Goal: Task Accomplishment & Management: Manage account settings

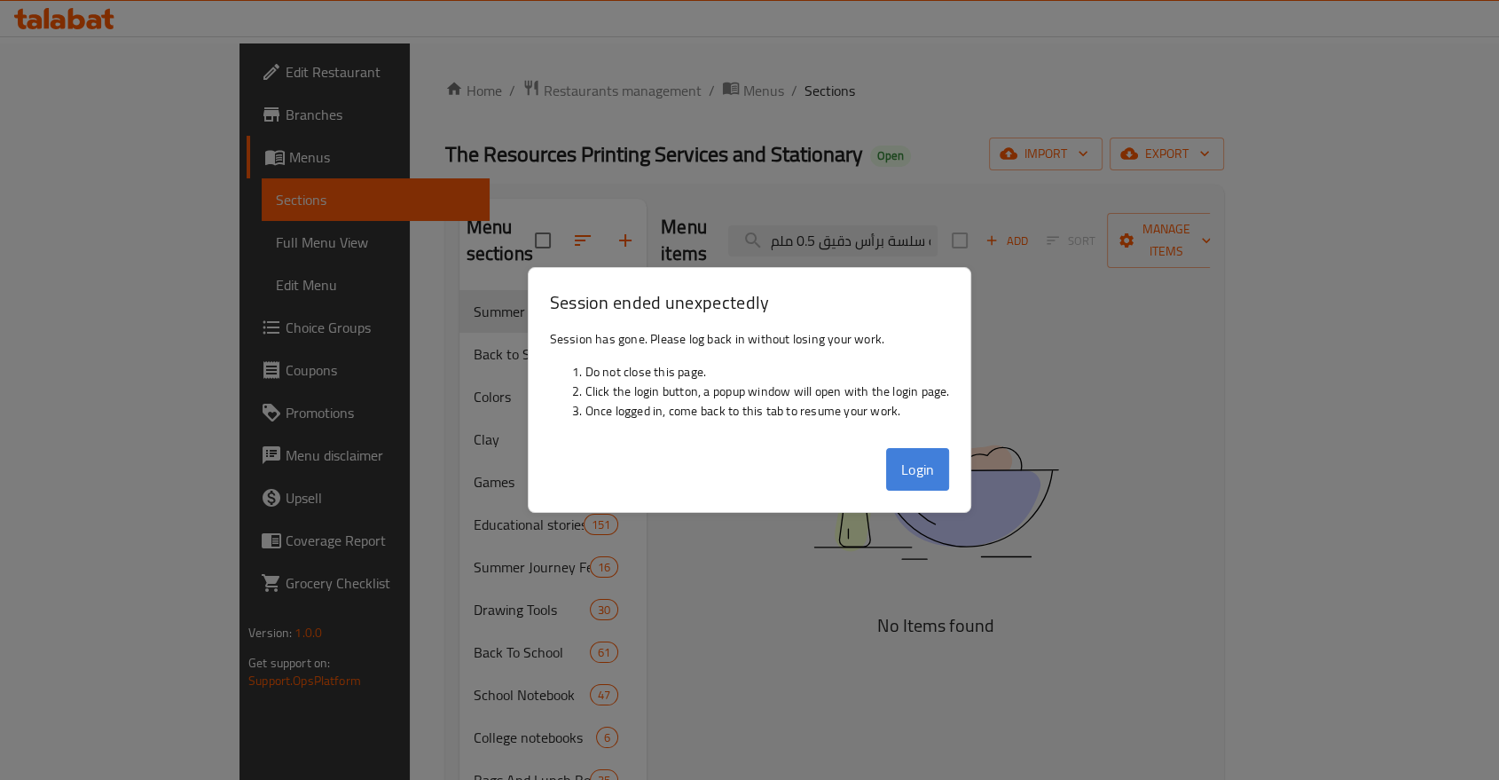
click at [932, 464] on button "Login" at bounding box center [918, 469] width 64 height 43
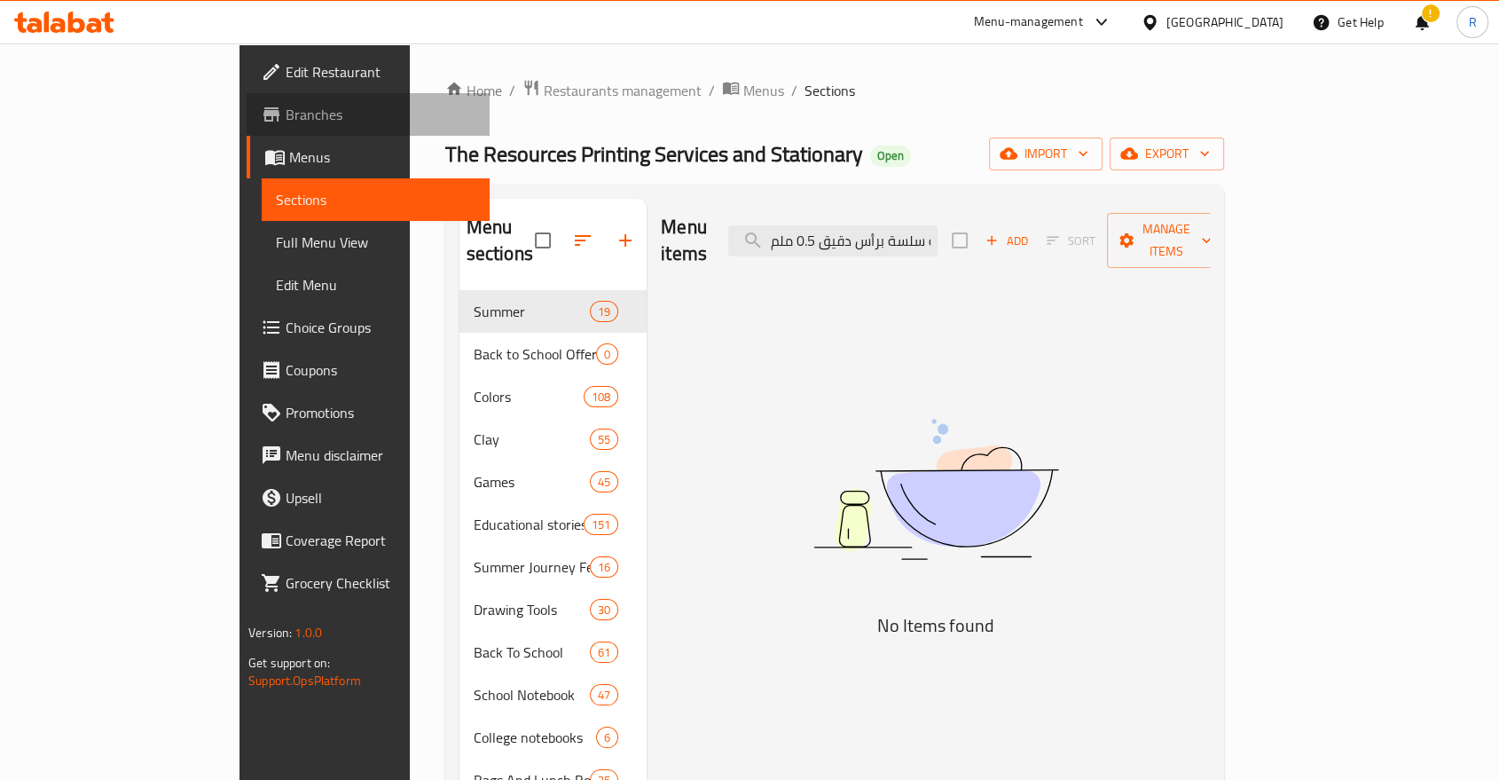
drag, startPoint x: 932, startPoint y: 464, endPoint x: 101, endPoint y: 131, distance: 895.4
click at [247, 131] on link "Branches" at bounding box center [368, 114] width 243 height 43
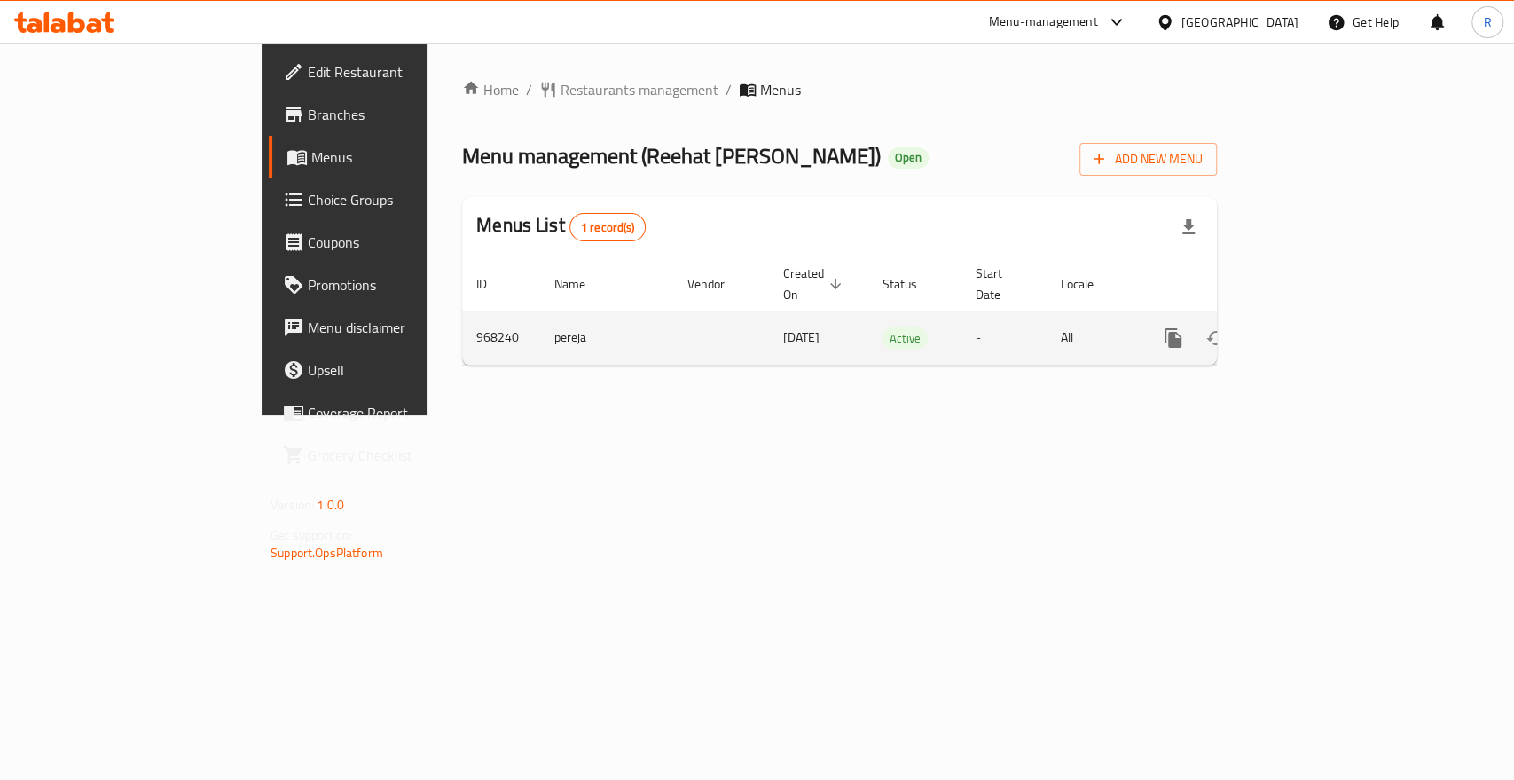
click at [1309, 330] on icon "enhanced table" at bounding box center [1302, 338] width 16 height 16
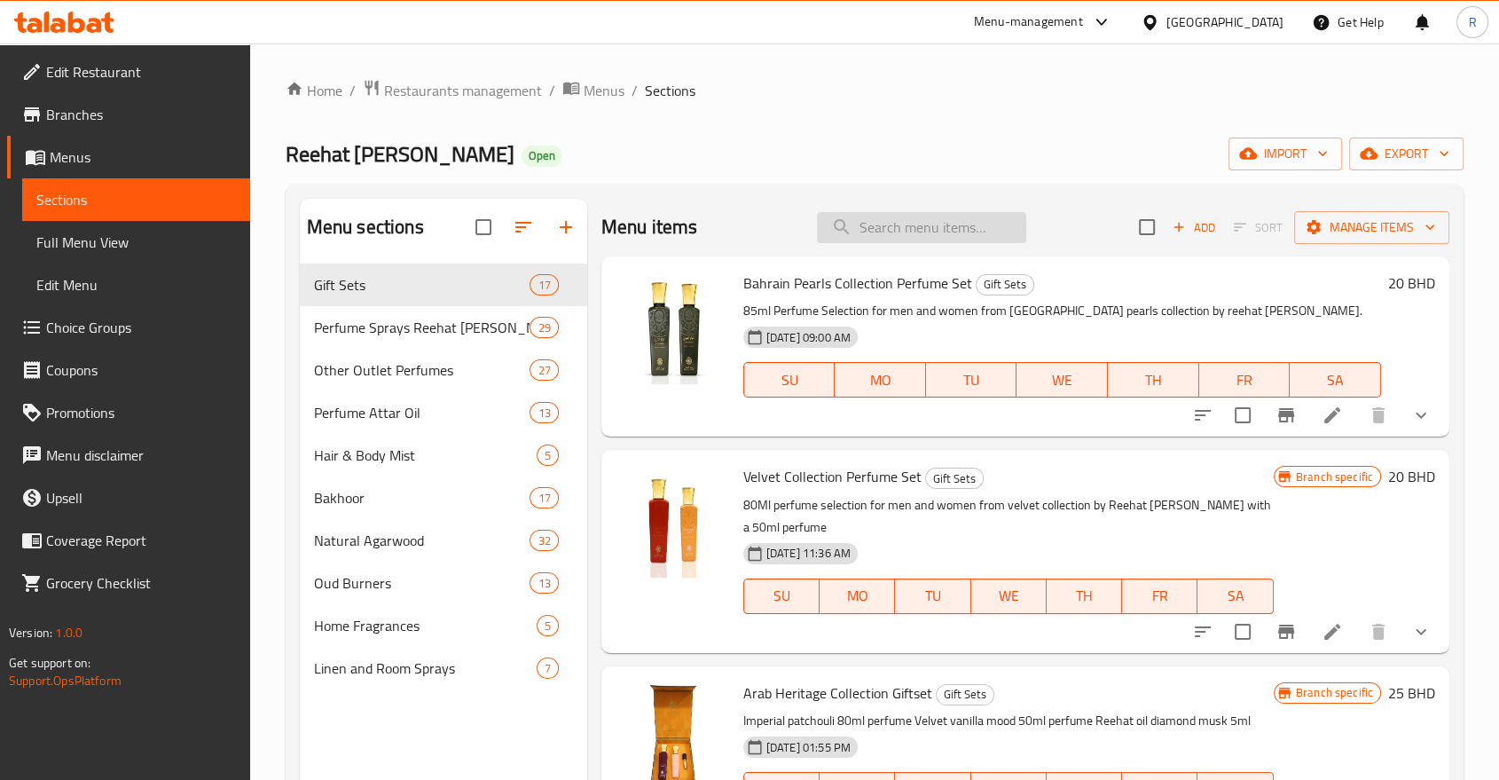
click at [901, 226] on input "search" at bounding box center [921, 227] width 209 height 31
paste input "Elite Oud Perfume Naqsh Collection"
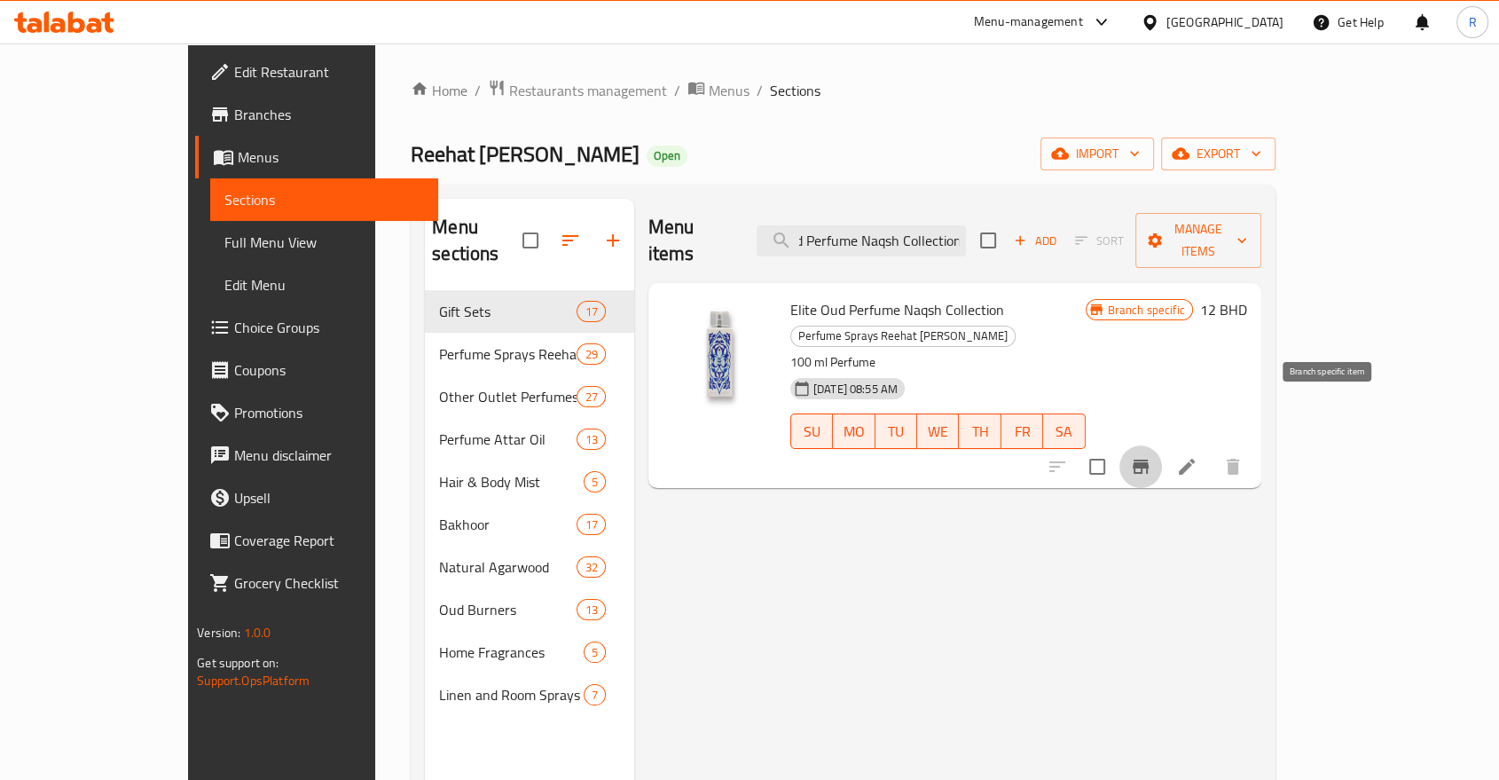
click at [1149, 460] on icon "Branch-specific-item" at bounding box center [1141, 467] width 16 height 14
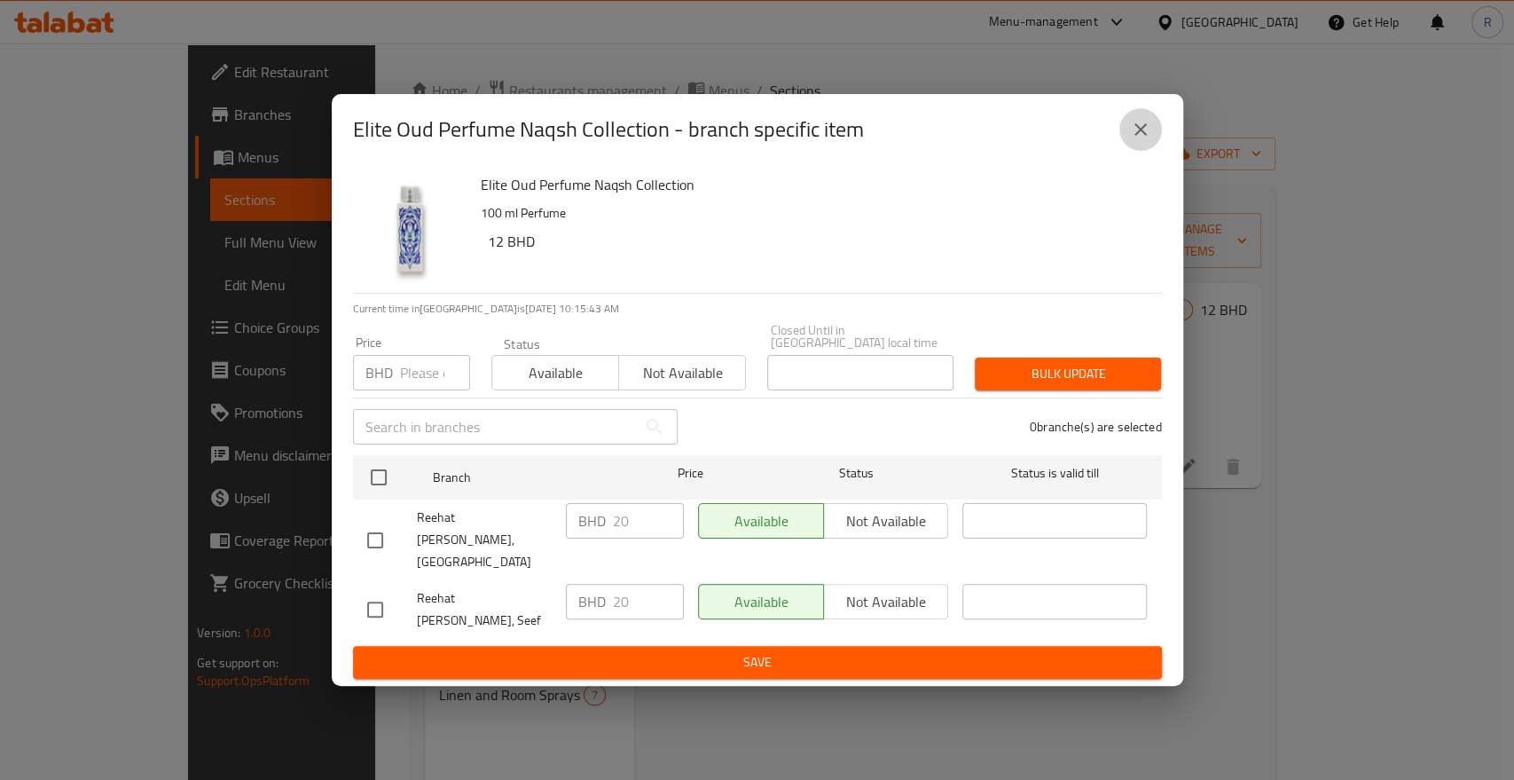
click at [1140, 140] on icon "close" at bounding box center [1140, 129] width 21 height 21
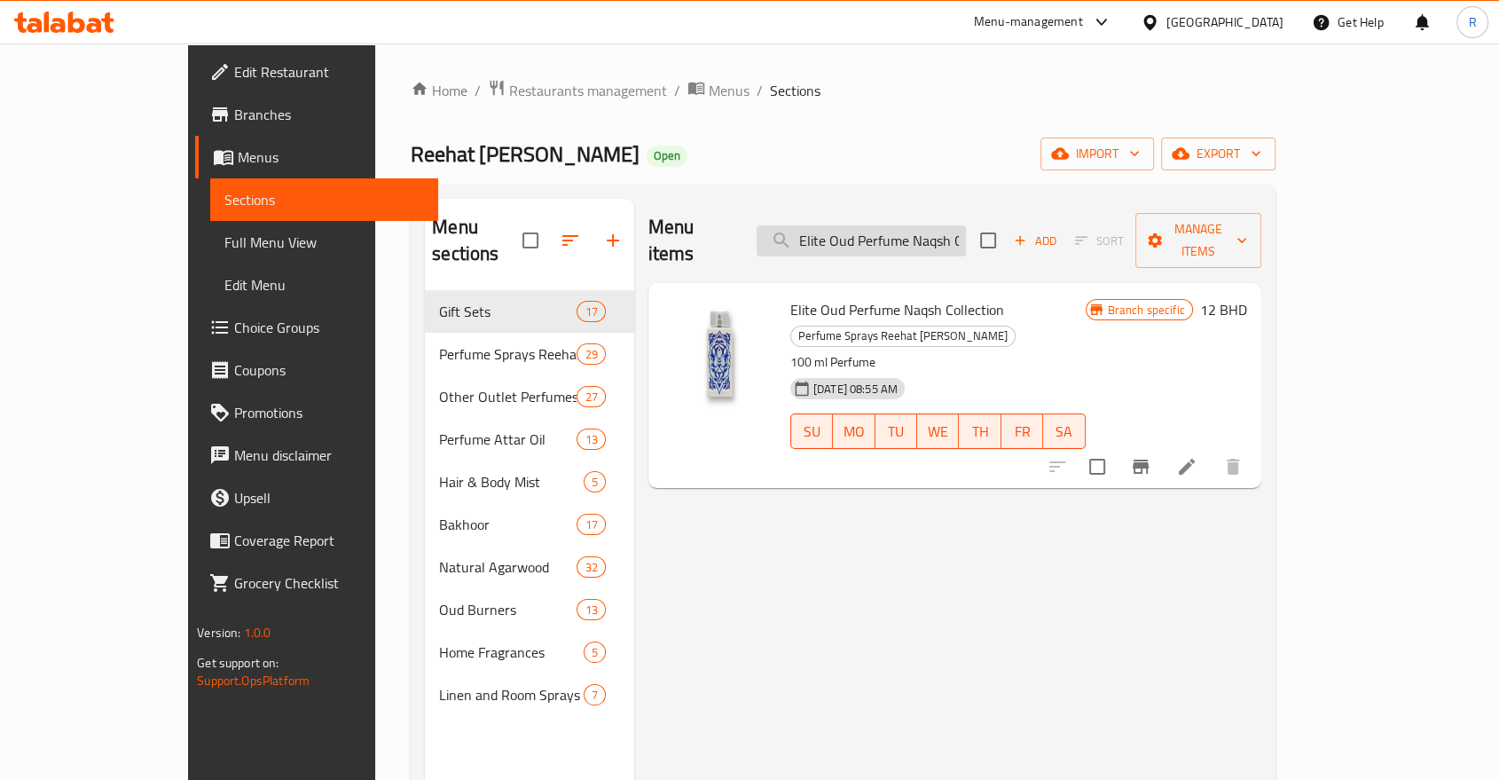
click at [943, 225] on input "Elite Oud Perfume Naqsh Collection" at bounding box center [861, 240] width 209 height 31
paste input "Mubakhar Lovers"
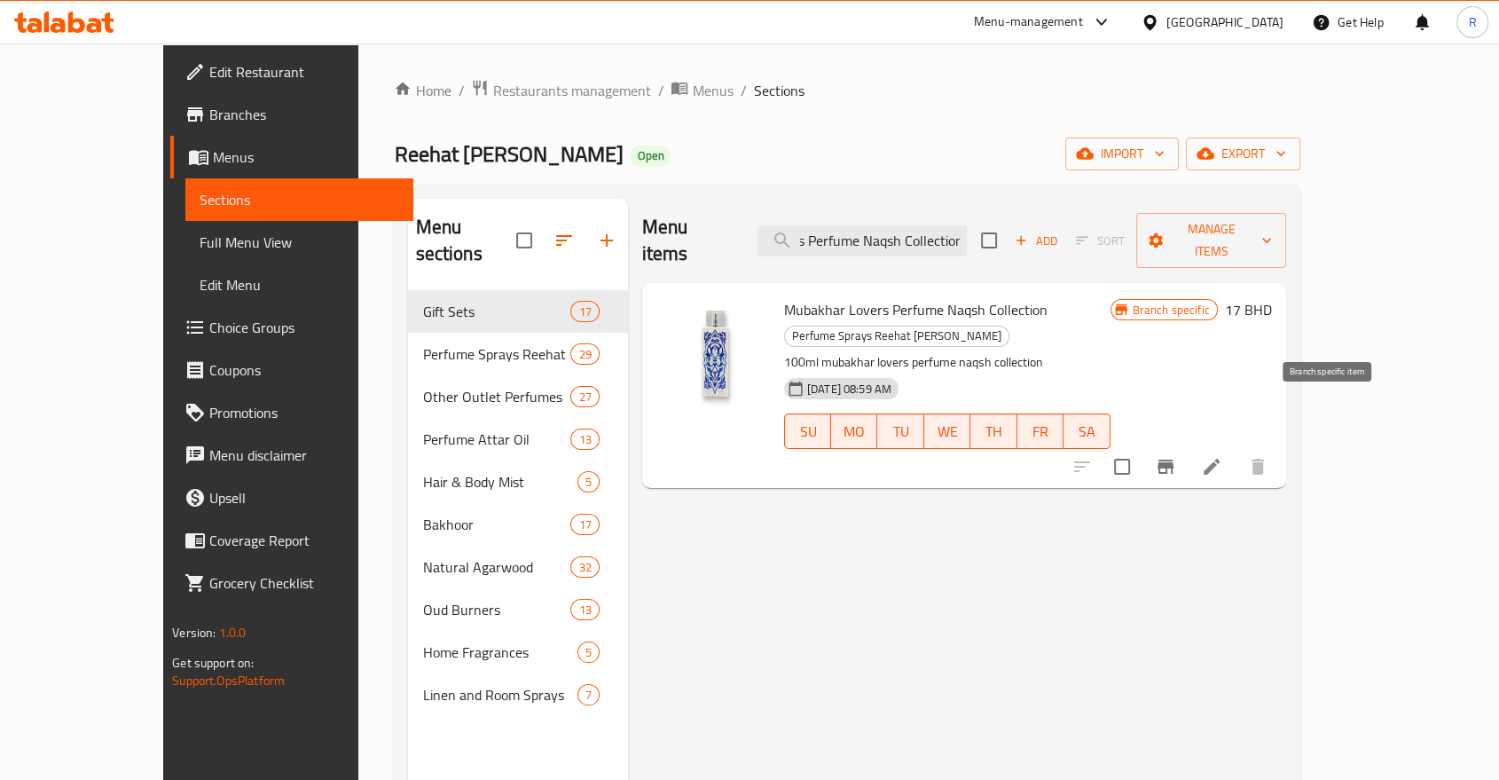
type input "Mubakhar Lovers Perfume Naqsh Collection"
click at [1174, 460] on icon "Branch-specific-item" at bounding box center [1166, 467] width 16 height 14
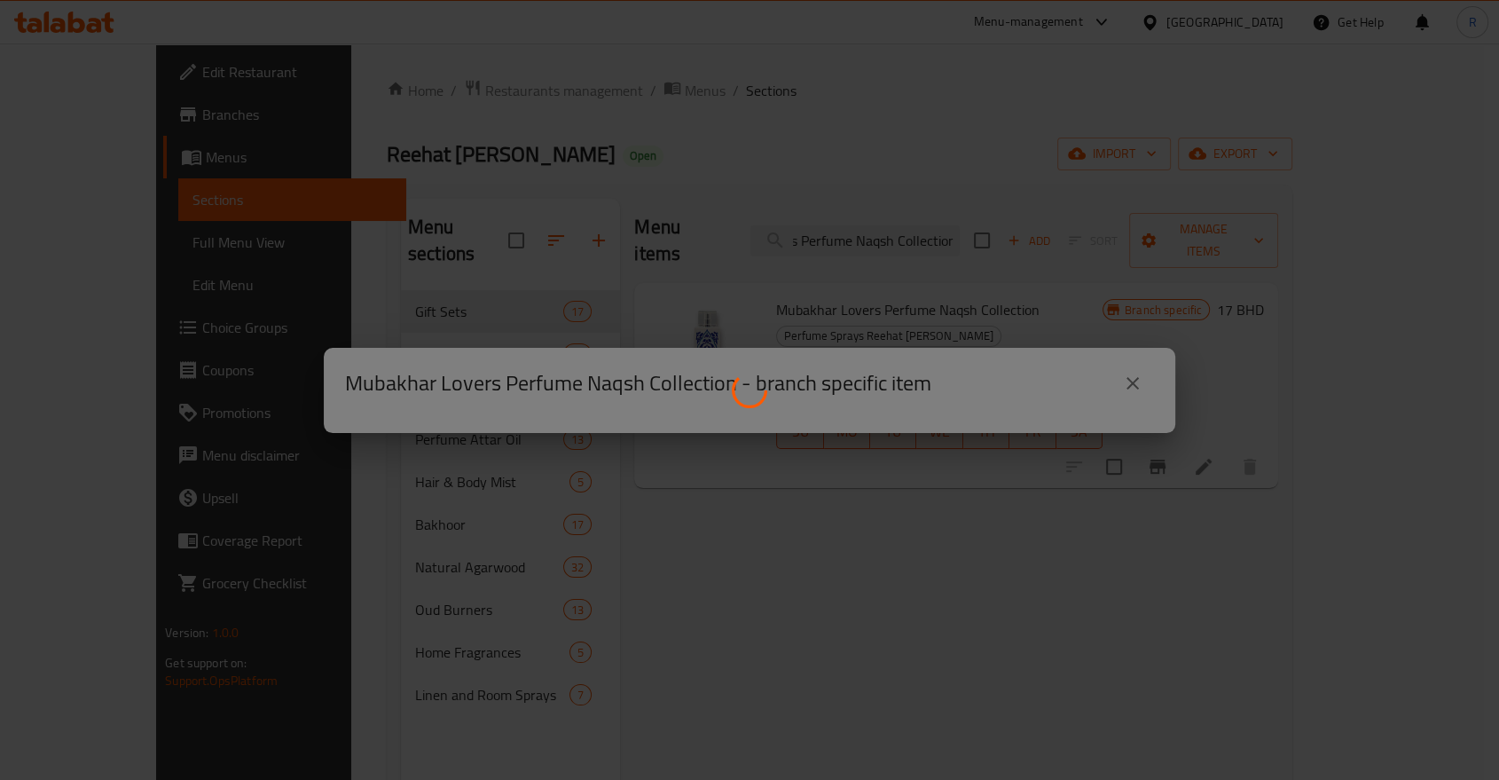
scroll to position [0, 0]
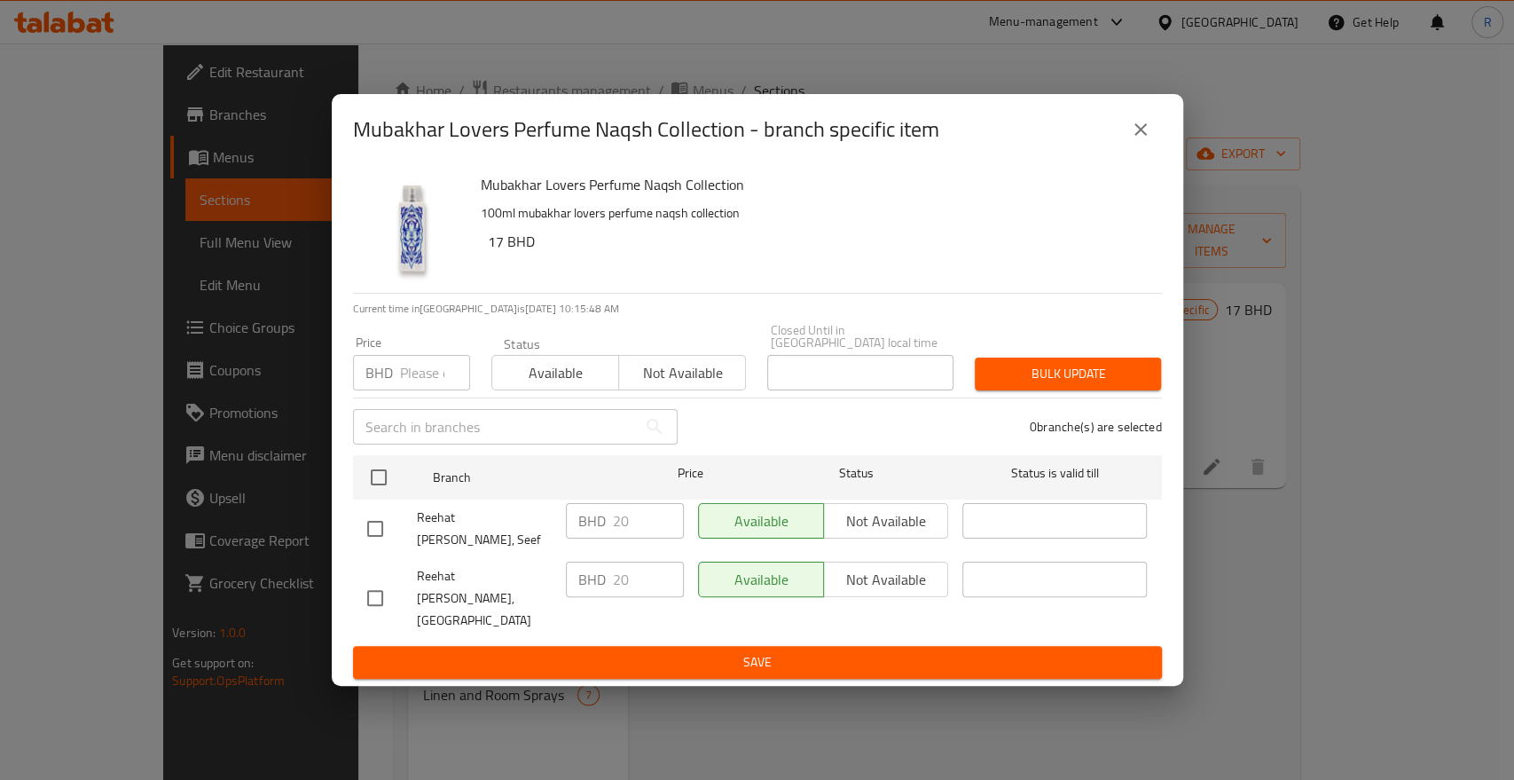
click at [1152, 151] on button "close" at bounding box center [1141, 129] width 43 height 43
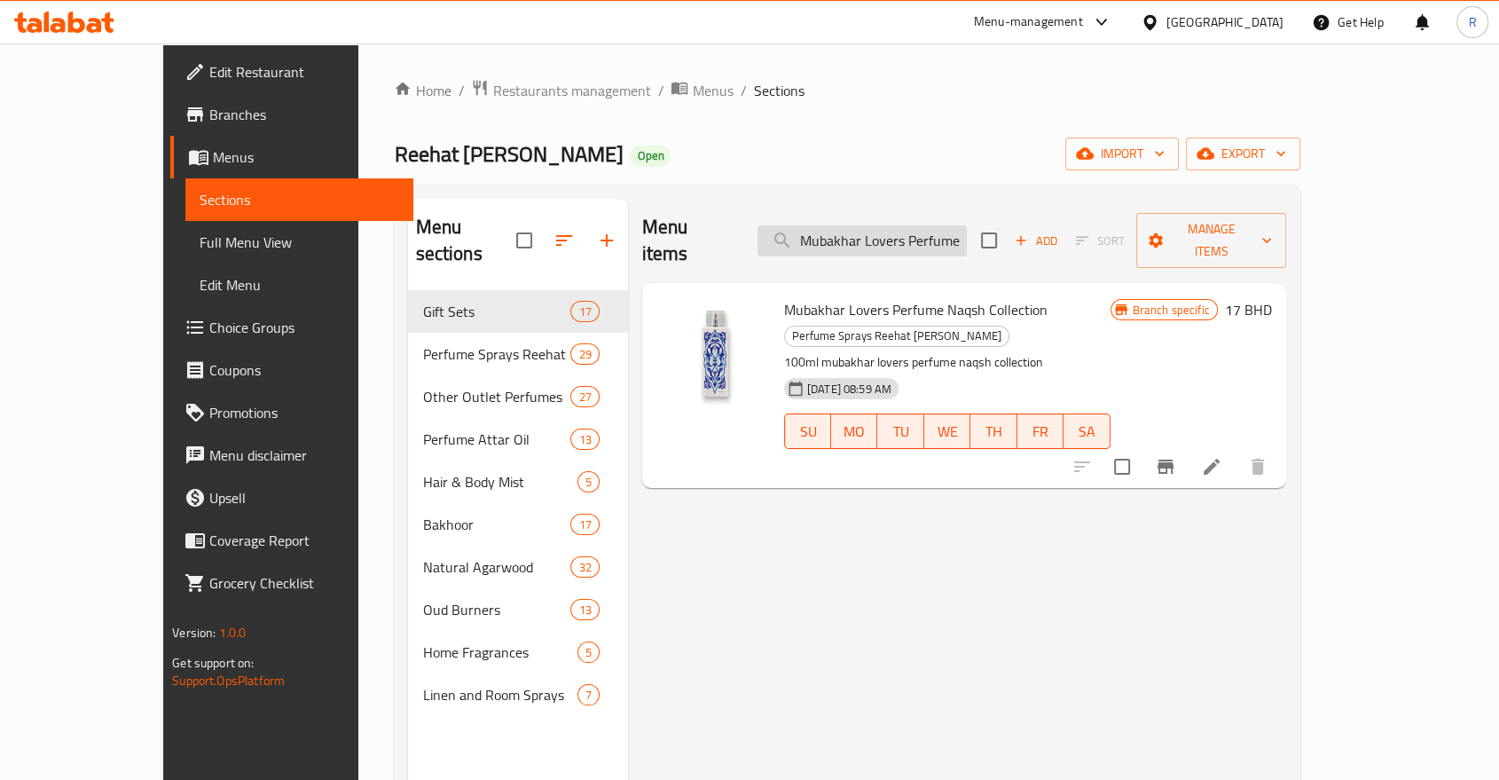
click at [967, 228] on input "Mubakhar Lovers Perfume Naqsh Collection" at bounding box center [862, 240] width 209 height 31
paste input "Oriental"
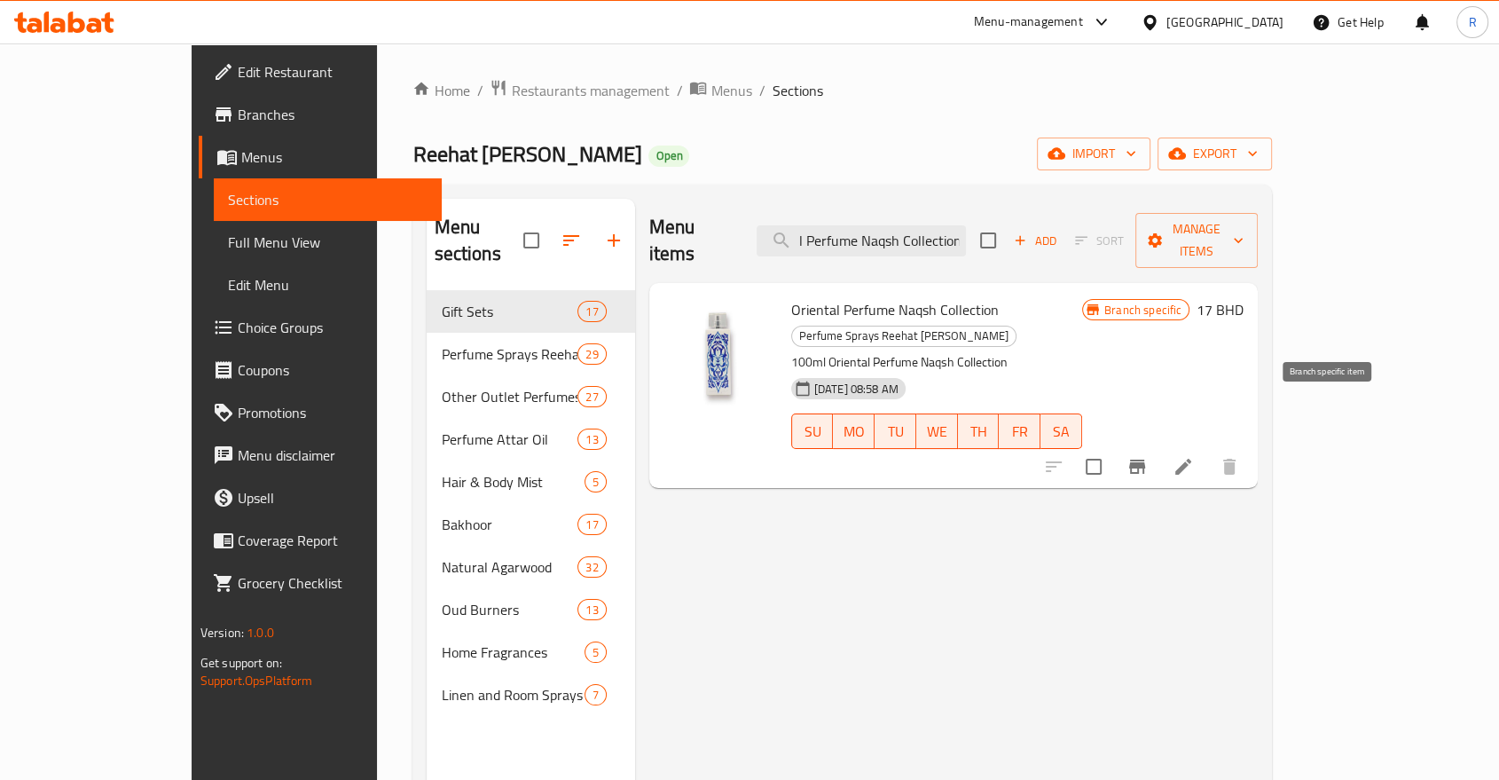
type input "Oriental Perfume Naqsh Collection"
click at [1145, 460] on icon "Branch-specific-item" at bounding box center [1137, 467] width 16 height 14
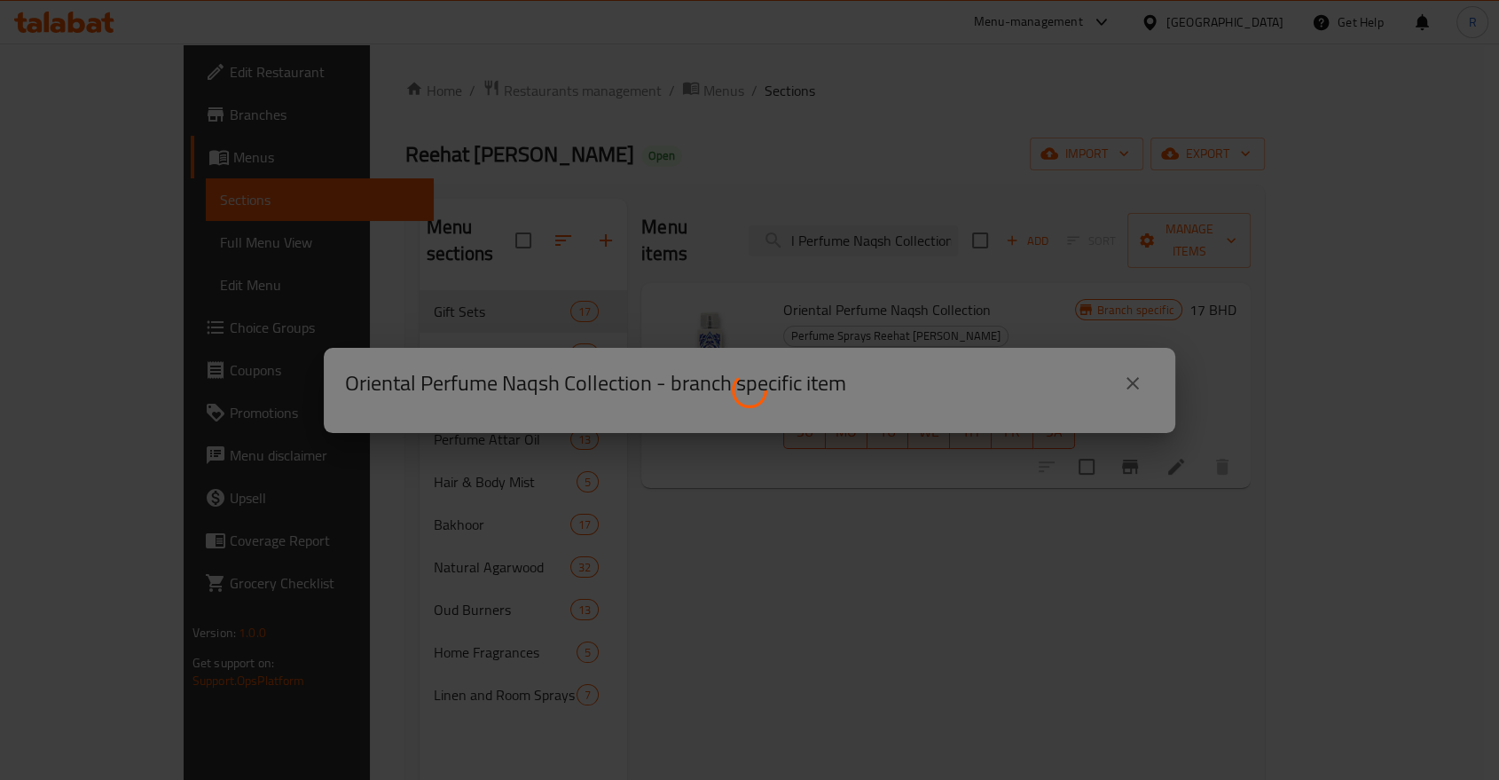
scroll to position [0, 0]
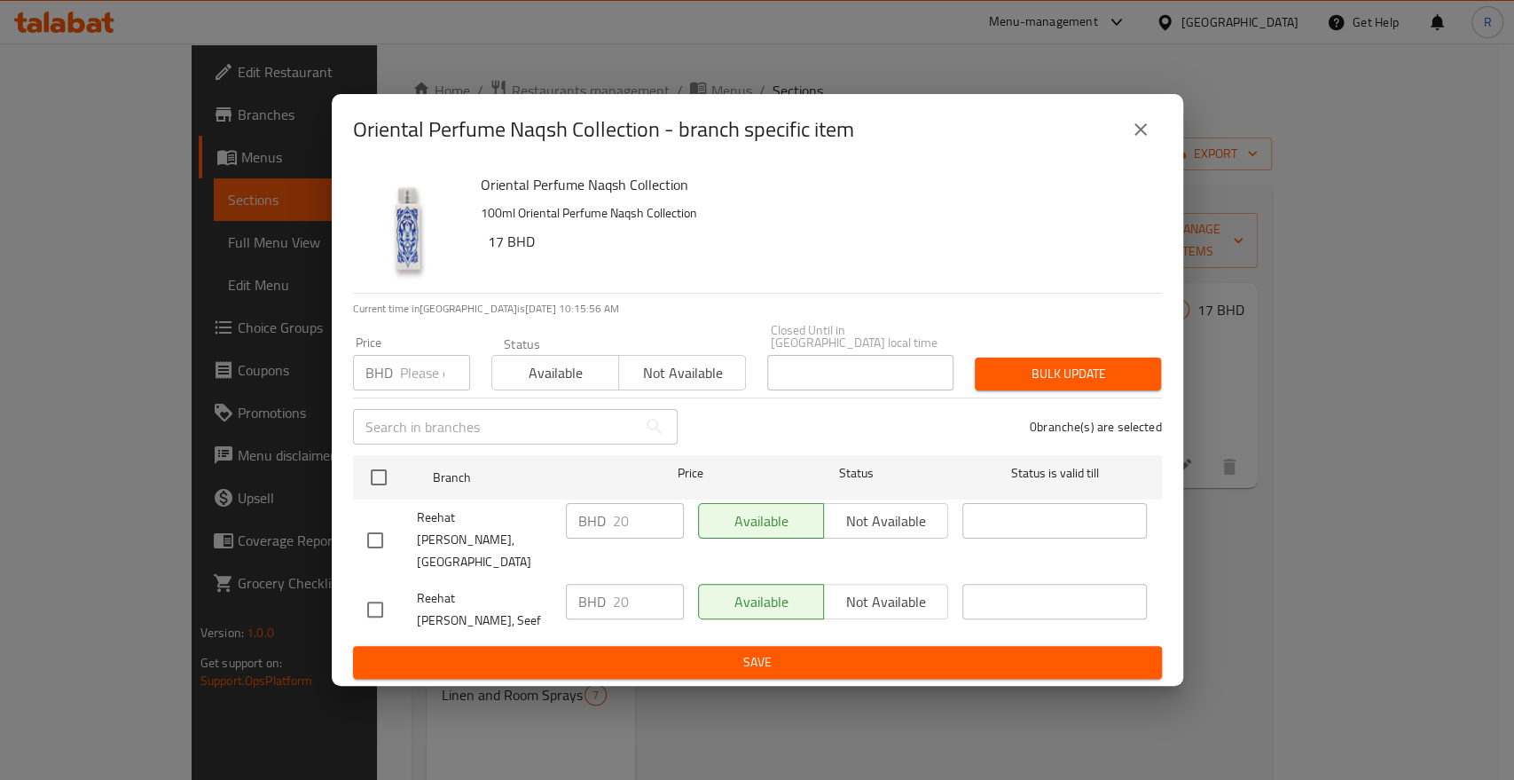
click at [1146, 140] on icon "close" at bounding box center [1140, 129] width 21 height 21
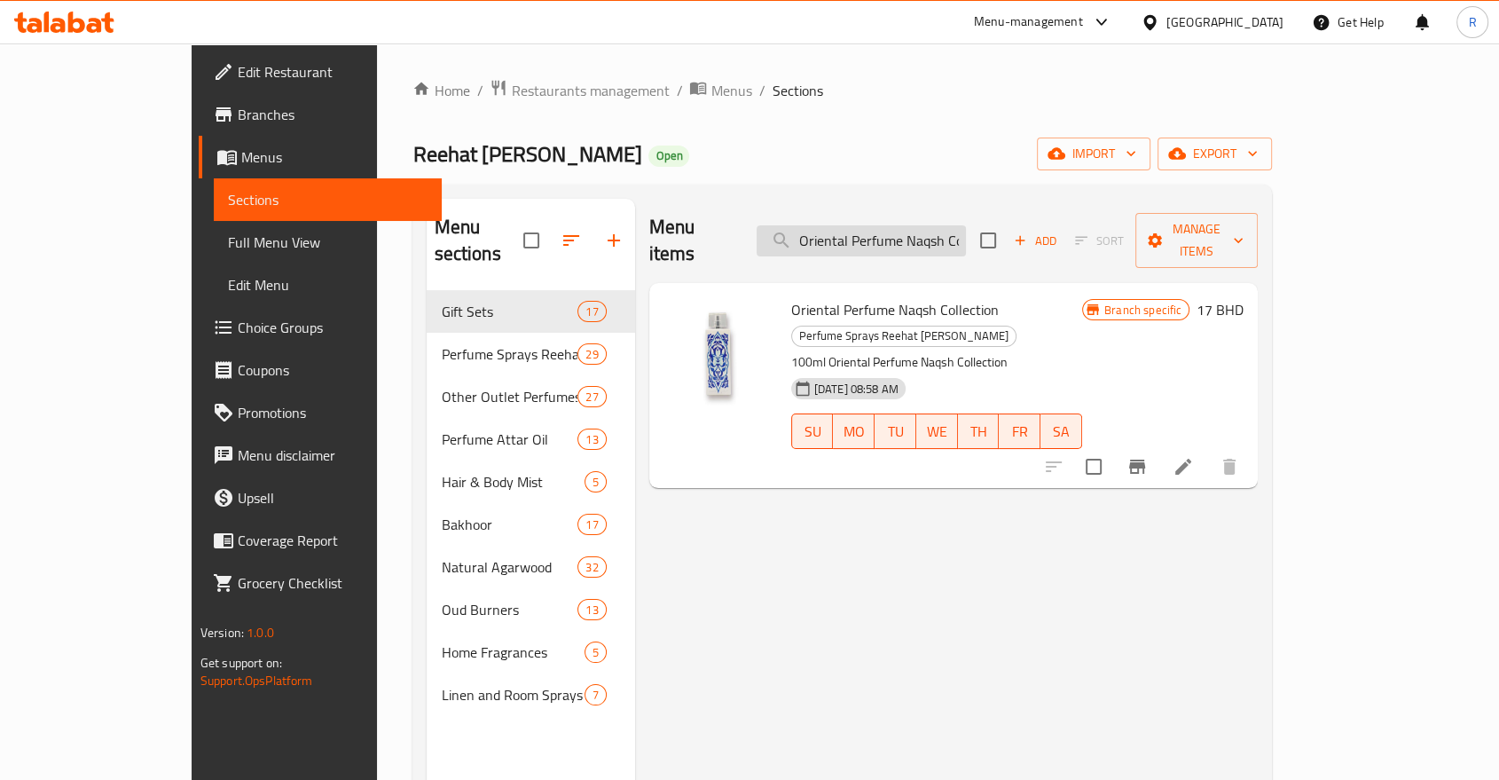
click at [966, 225] on input "Oriental Perfume Naqsh Collection" at bounding box center [861, 240] width 209 height 31
paste input "Pride"
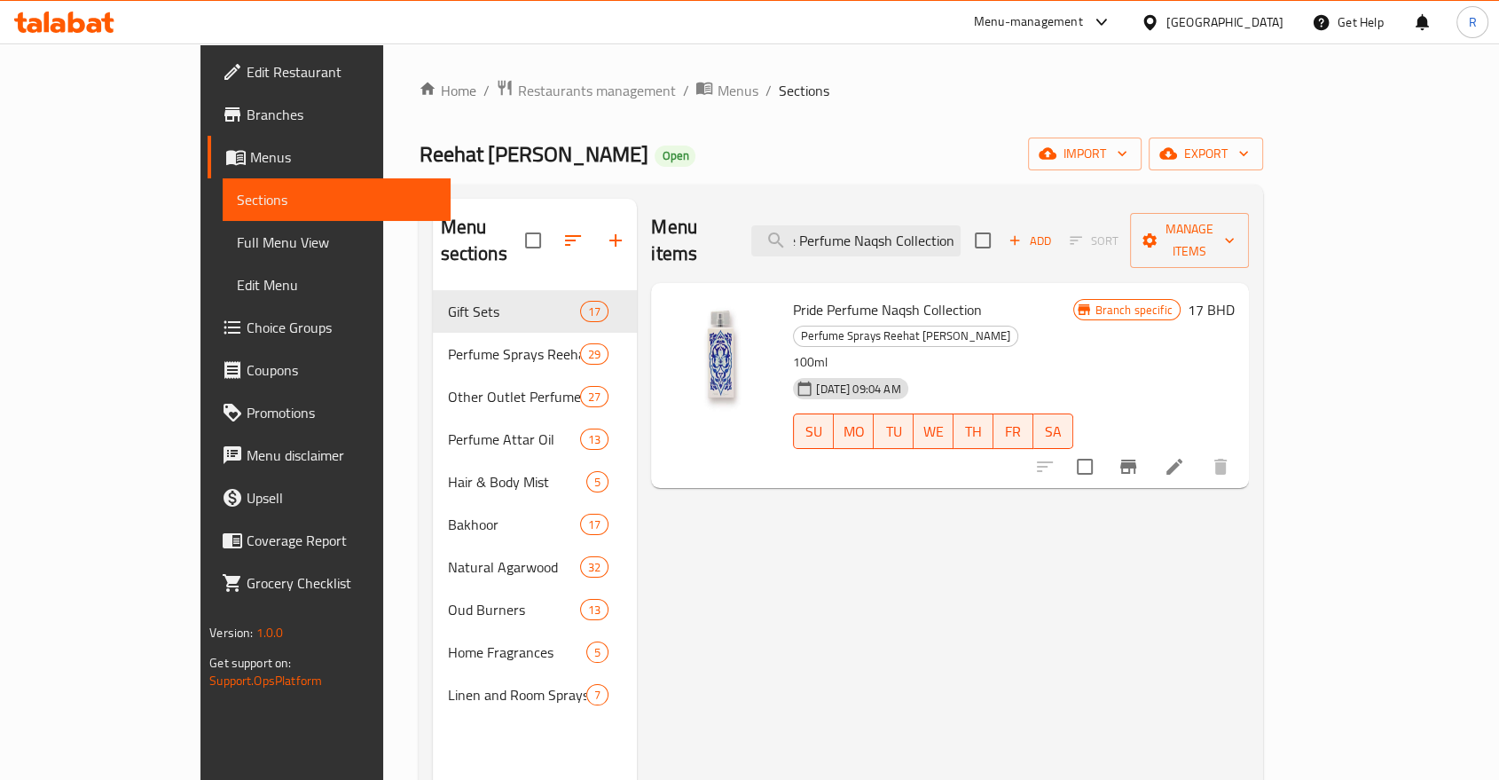
type input "Pride Perfume Naqsh Collection"
click at [1136, 460] on icon "Branch-specific-item" at bounding box center [1129, 467] width 16 height 14
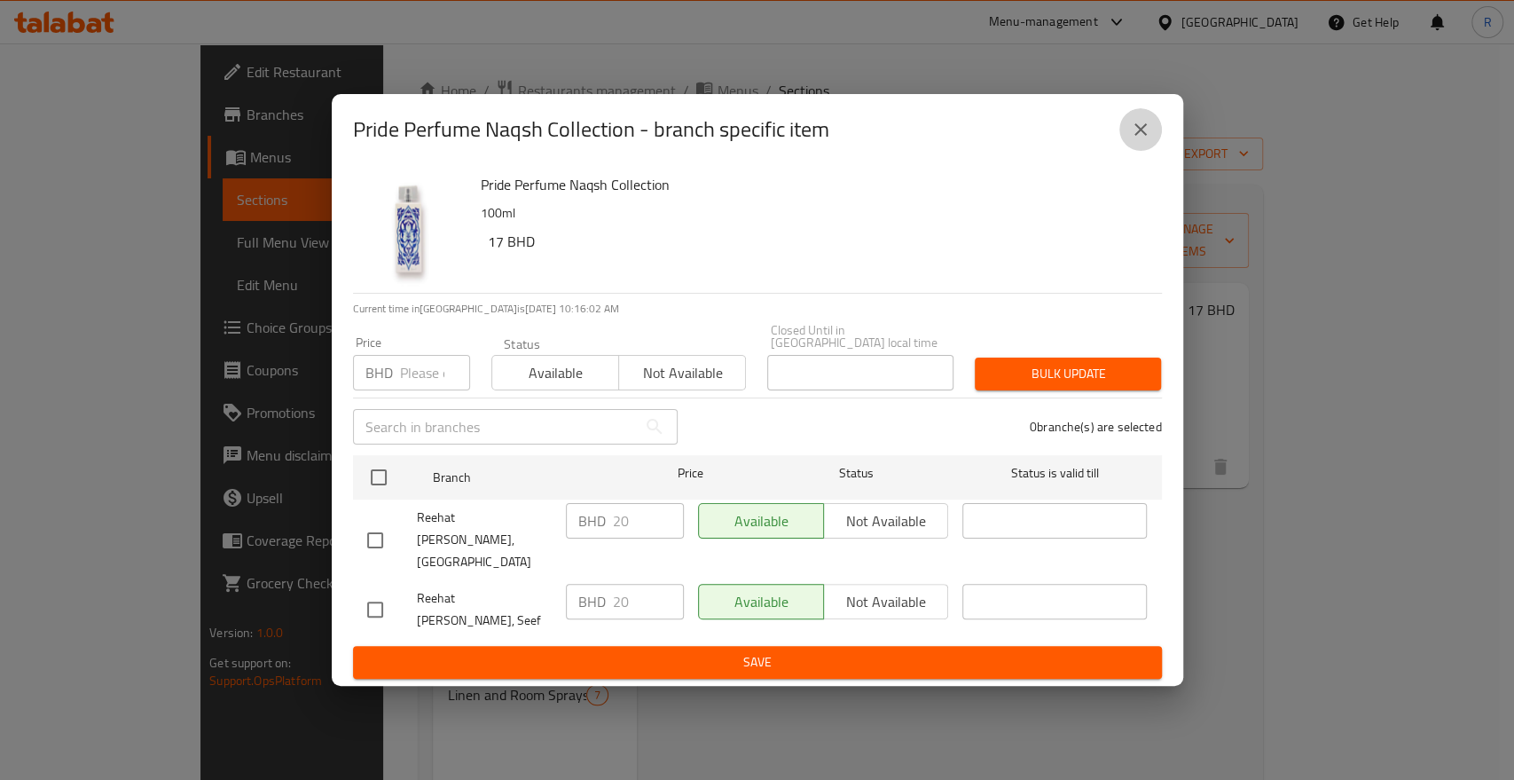
click at [1150, 140] on icon "close" at bounding box center [1140, 129] width 21 height 21
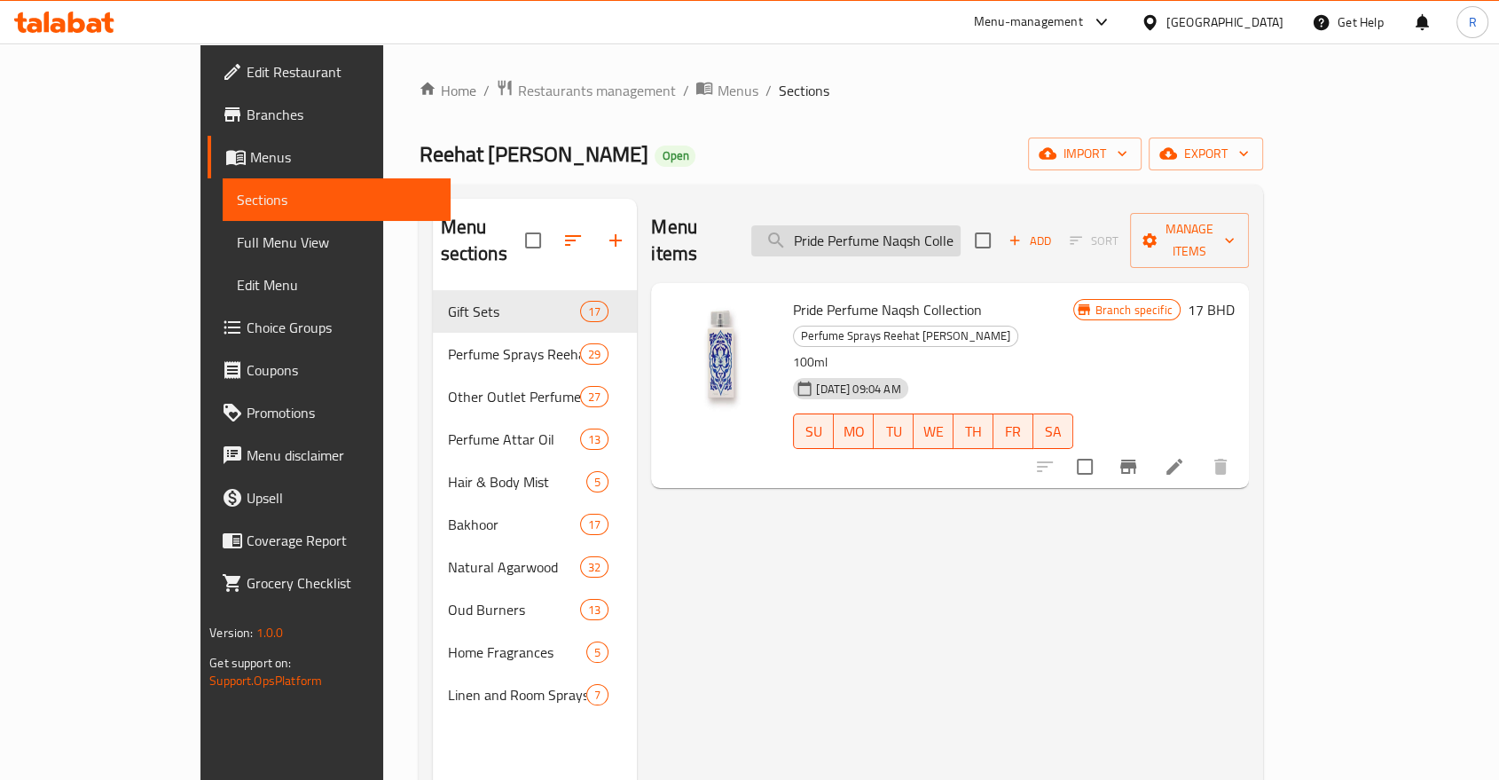
click at [961, 225] on input "Pride Perfume Naqsh Collection" at bounding box center [855, 240] width 209 height 31
paste input "Royal Sensation"
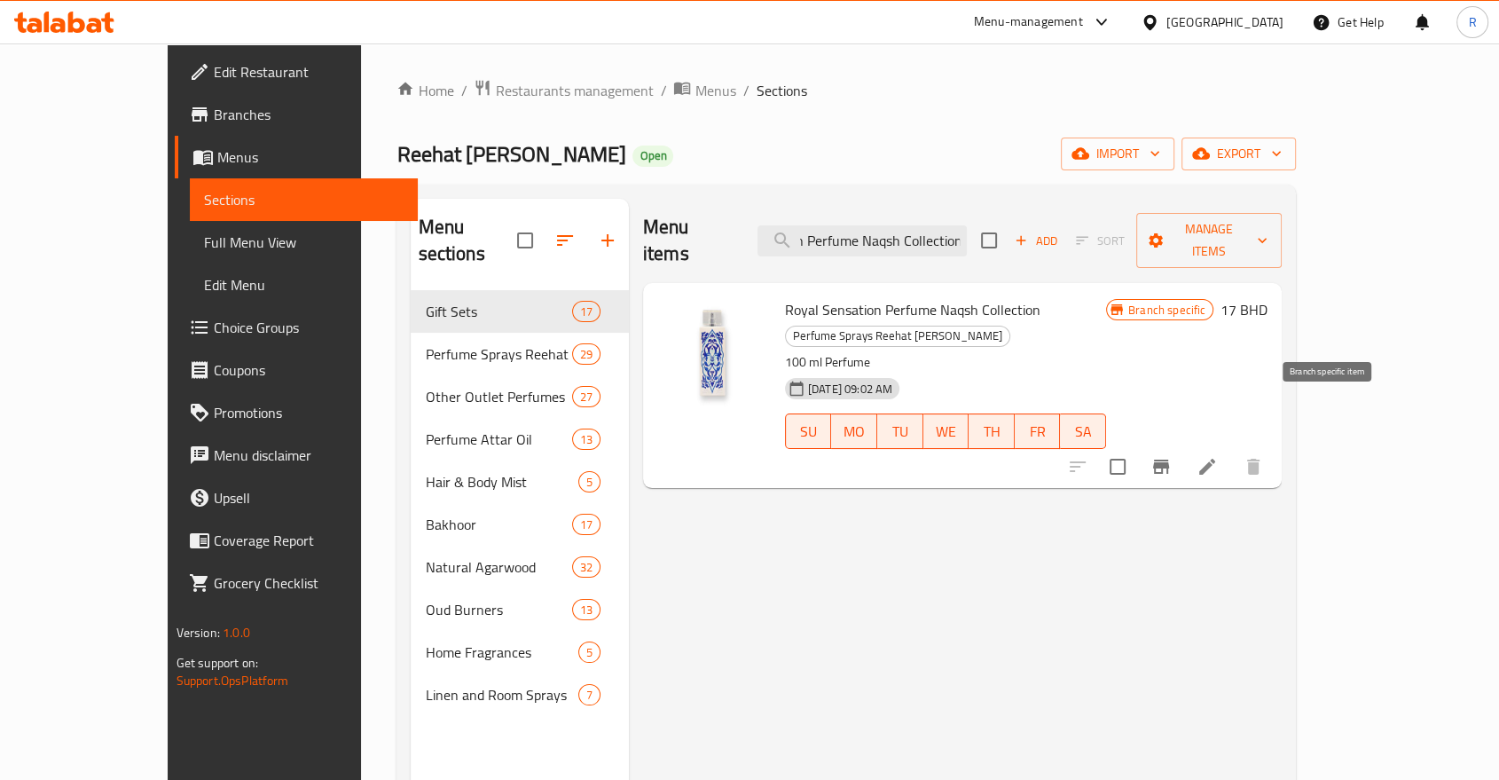
type input "Royal Sensation Perfume Naqsh Collection"
click at [1169, 460] on icon "Branch-specific-item" at bounding box center [1161, 467] width 16 height 14
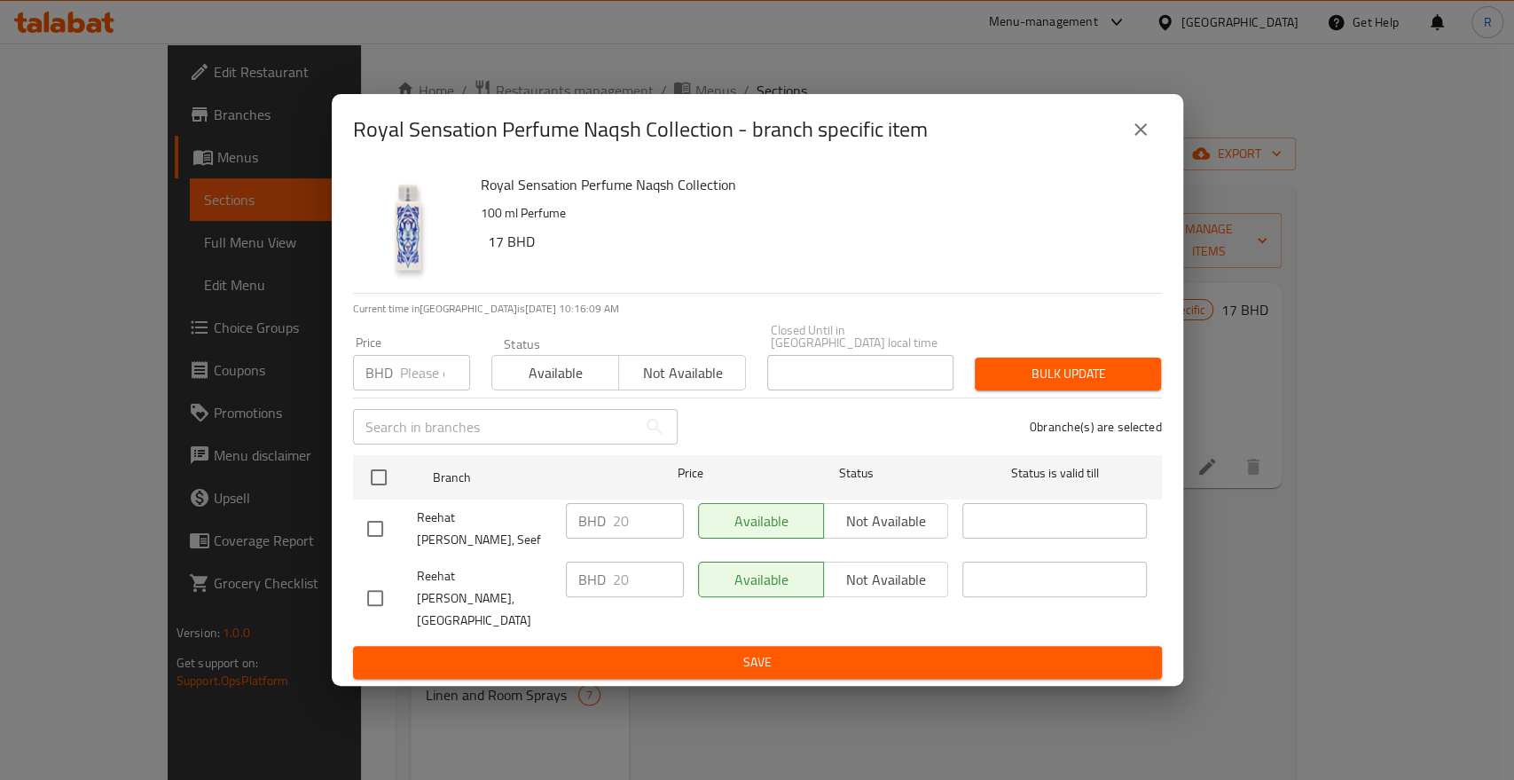
click at [1138, 136] on icon "close" at bounding box center [1141, 129] width 12 height 12
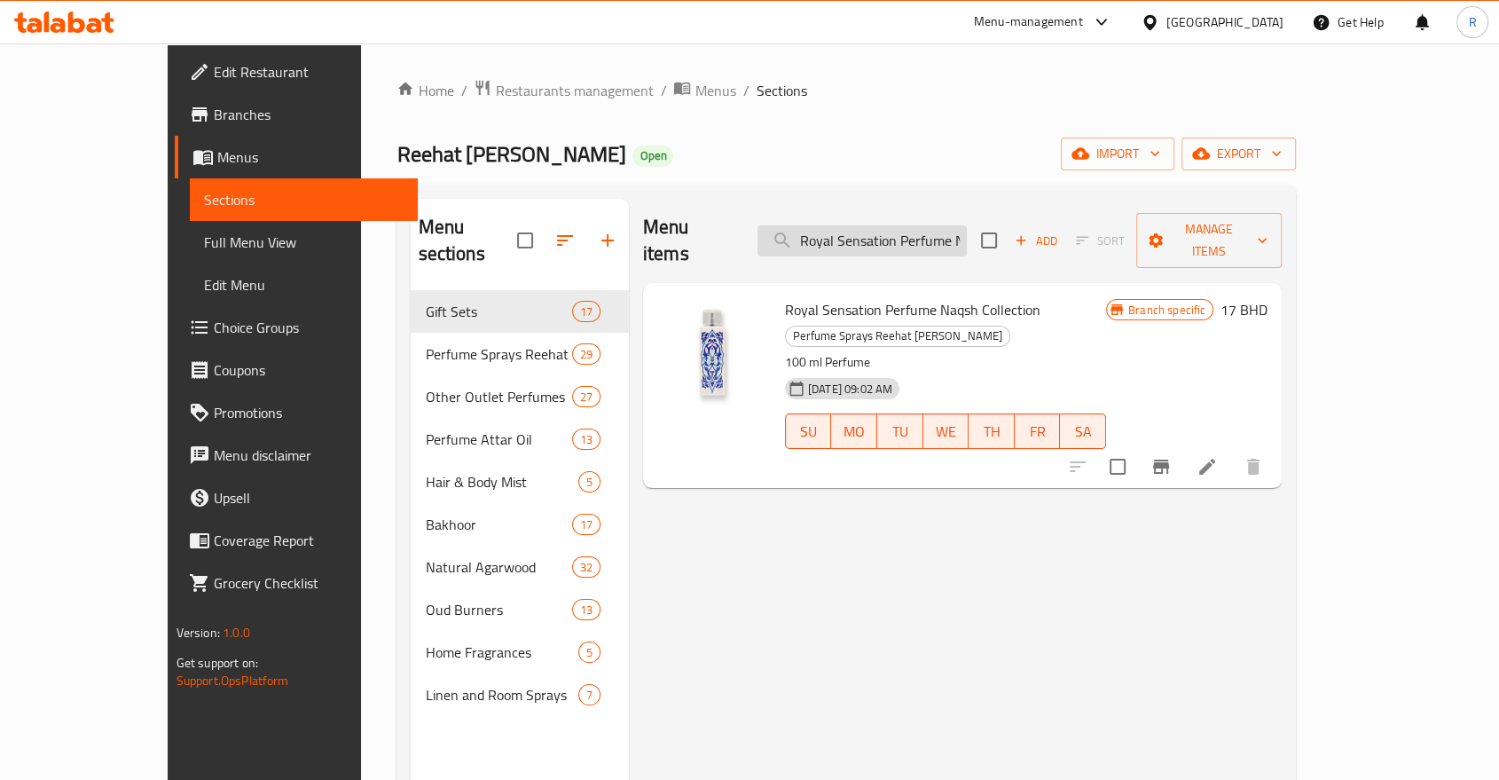
click at [965, 225] on input "Royal Sensation Perfume Naqsh Collection" at bounding box center [862, 240] width 209 height 31
click at [1169, 460] on icon "Branch-specific-item" at bounding box center [1161, 467] width 16 height 14
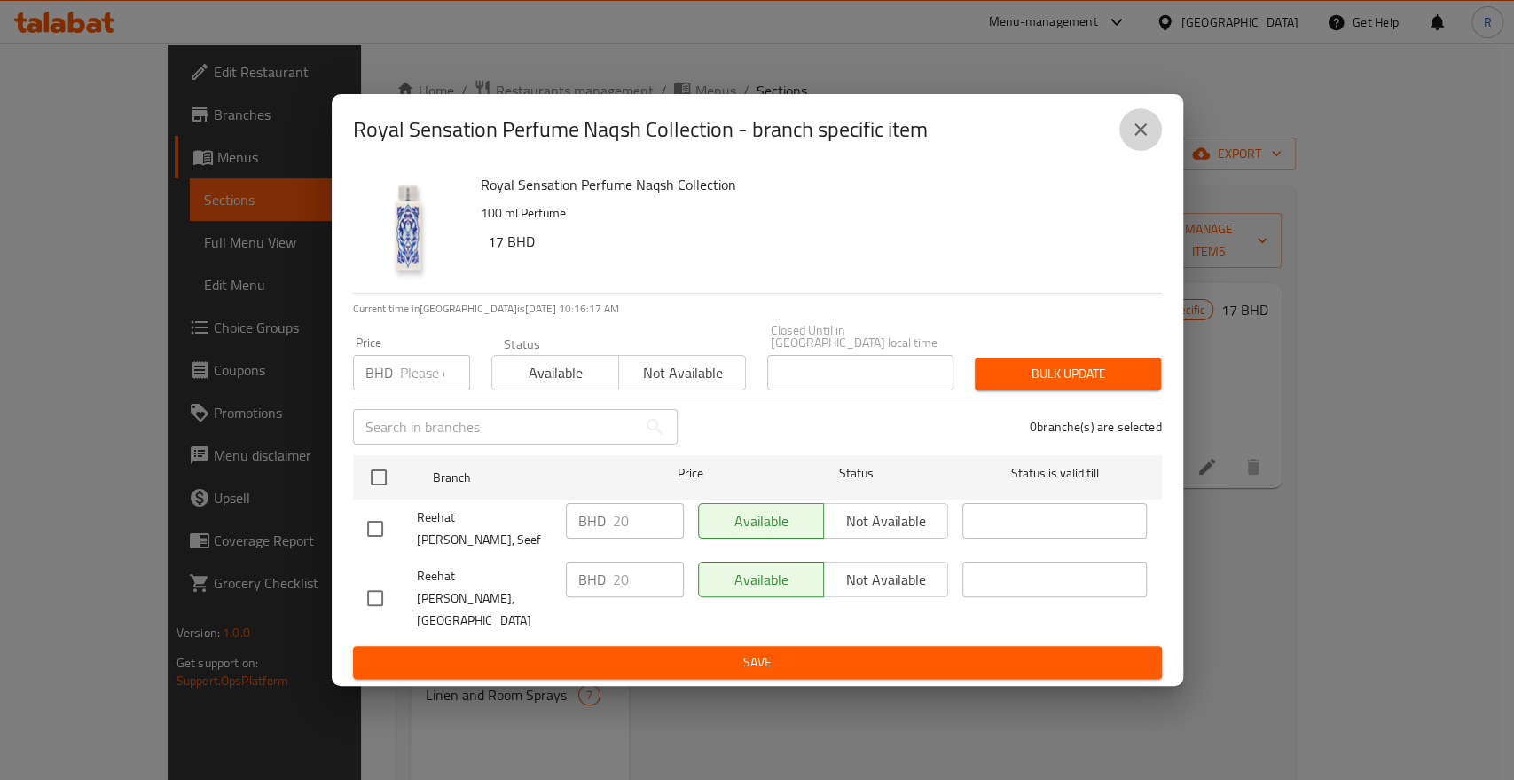
click at [1141, 140] on icon "close" at bounding box center [1140, 129] width 21 height 21
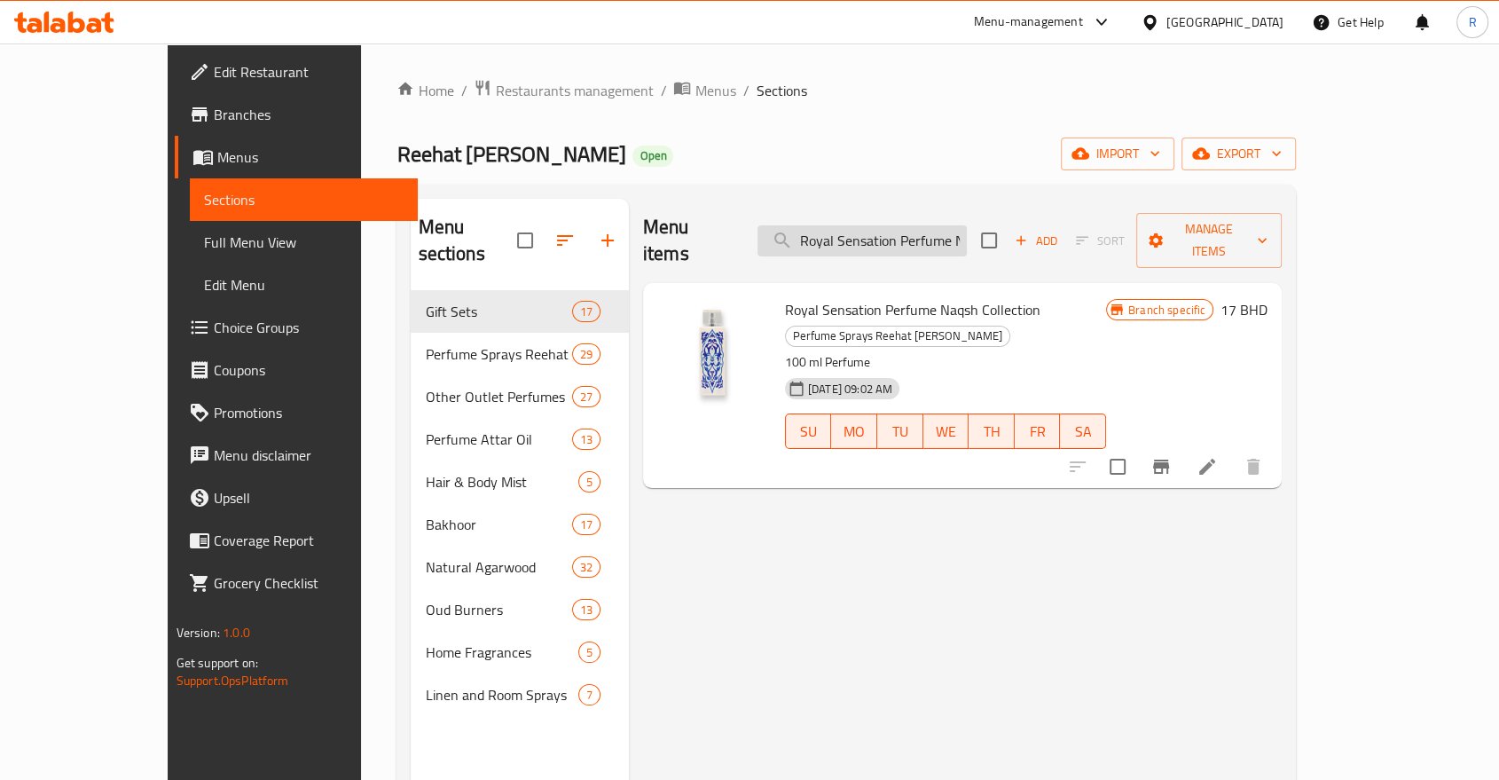
click at [967, 231] on input "Royal Sensation Perfume Naqsh Collection" at bounding box center [862, 240] width 209 height 31
paste input "Bakhoor Al Danah"
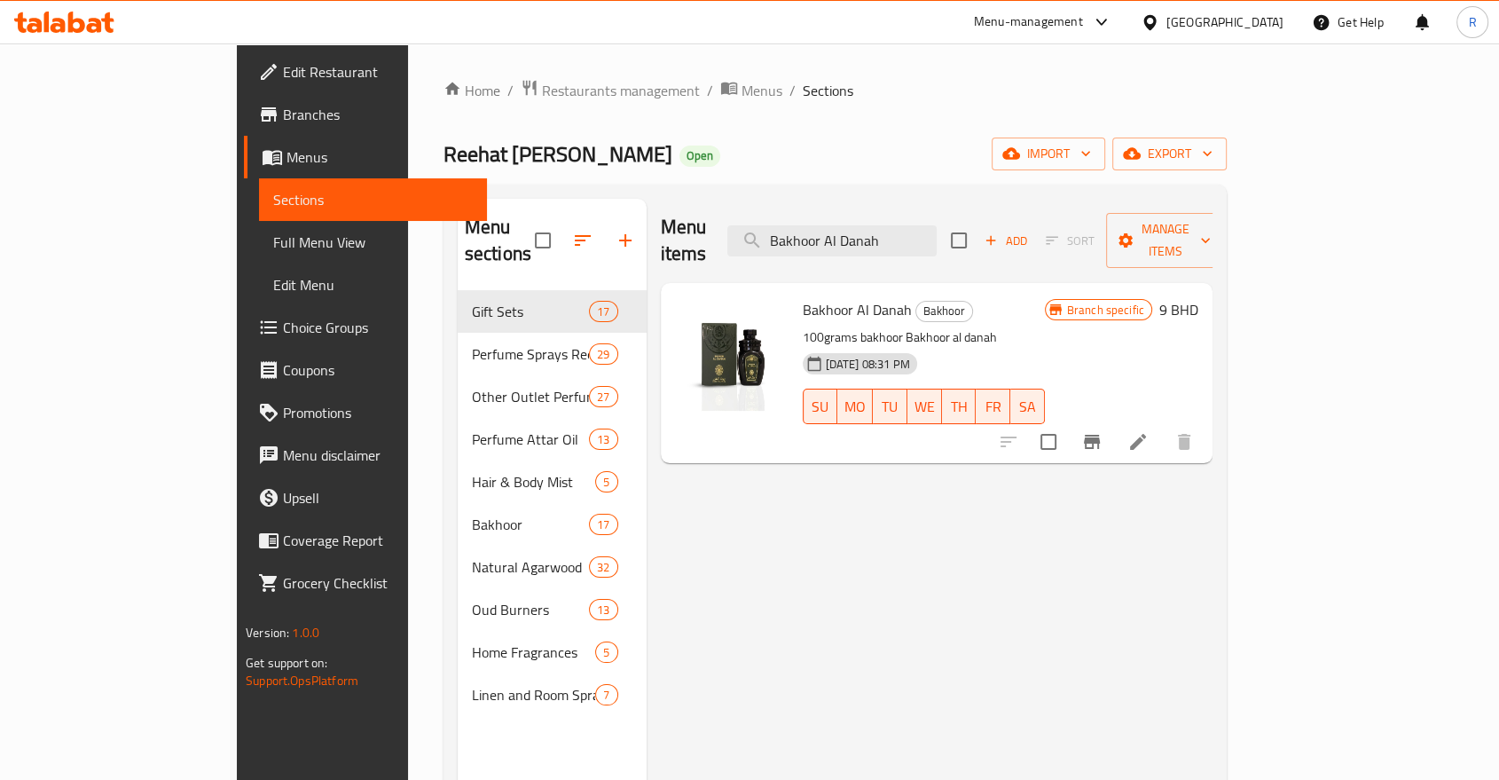
type input "Bakhoor Al Danah"
click at [1100, 435] on icon "Branch-specific-item" at bounding box center [1092, 442] width 16 height 14
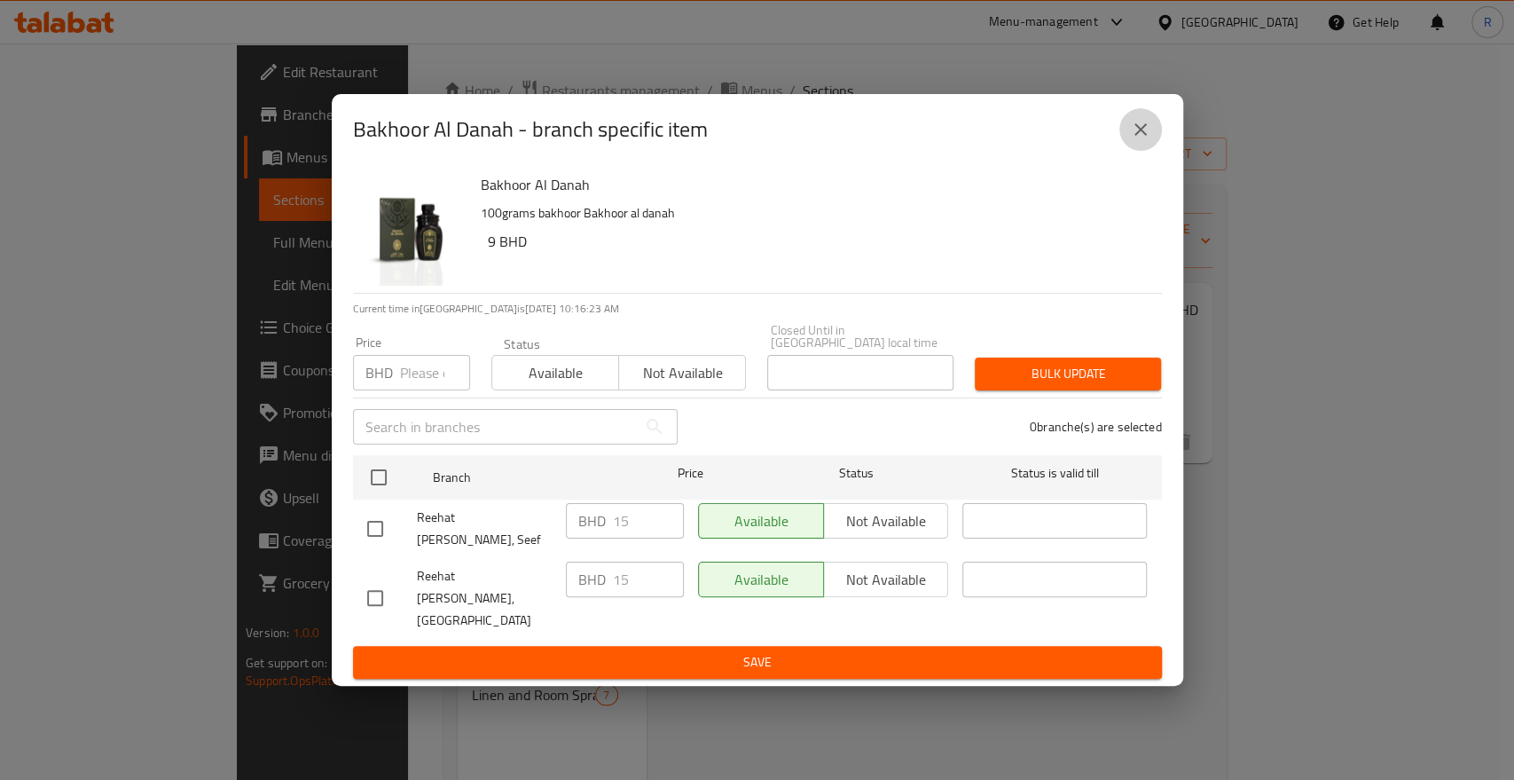
click at [1140, 151] on button "close" at bounding box center [1141, 129] width 43 height 43
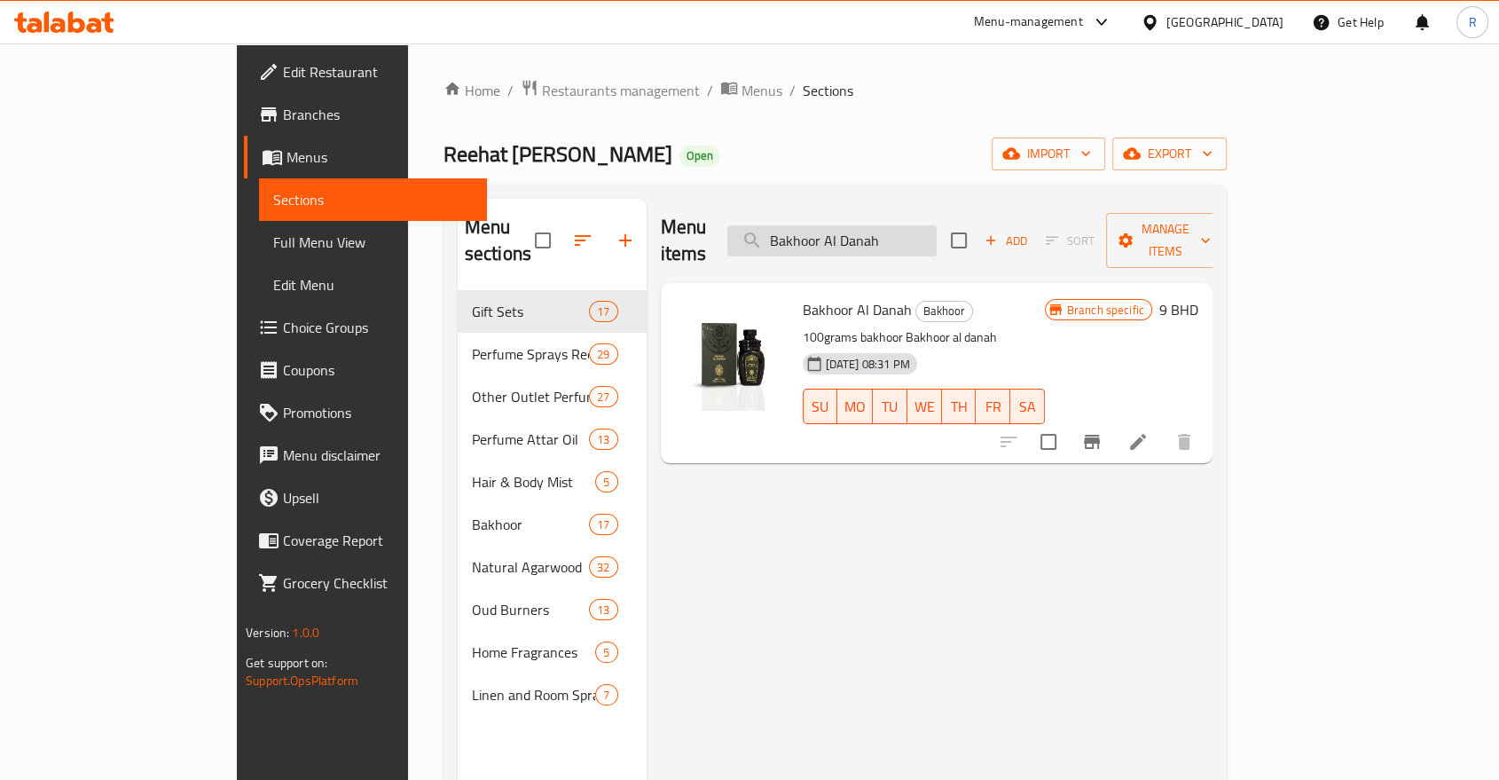
click at [937, 233] on input "Bakhoor Al Danah" at bounding box center [831, 240] width 209 height 31
paste input "Reem"
type input "Bakhoor Al Reem"
click at [1100, 435] on icon "Branch-specific-item" at bounding box center [1092, 442] width 16 height 14
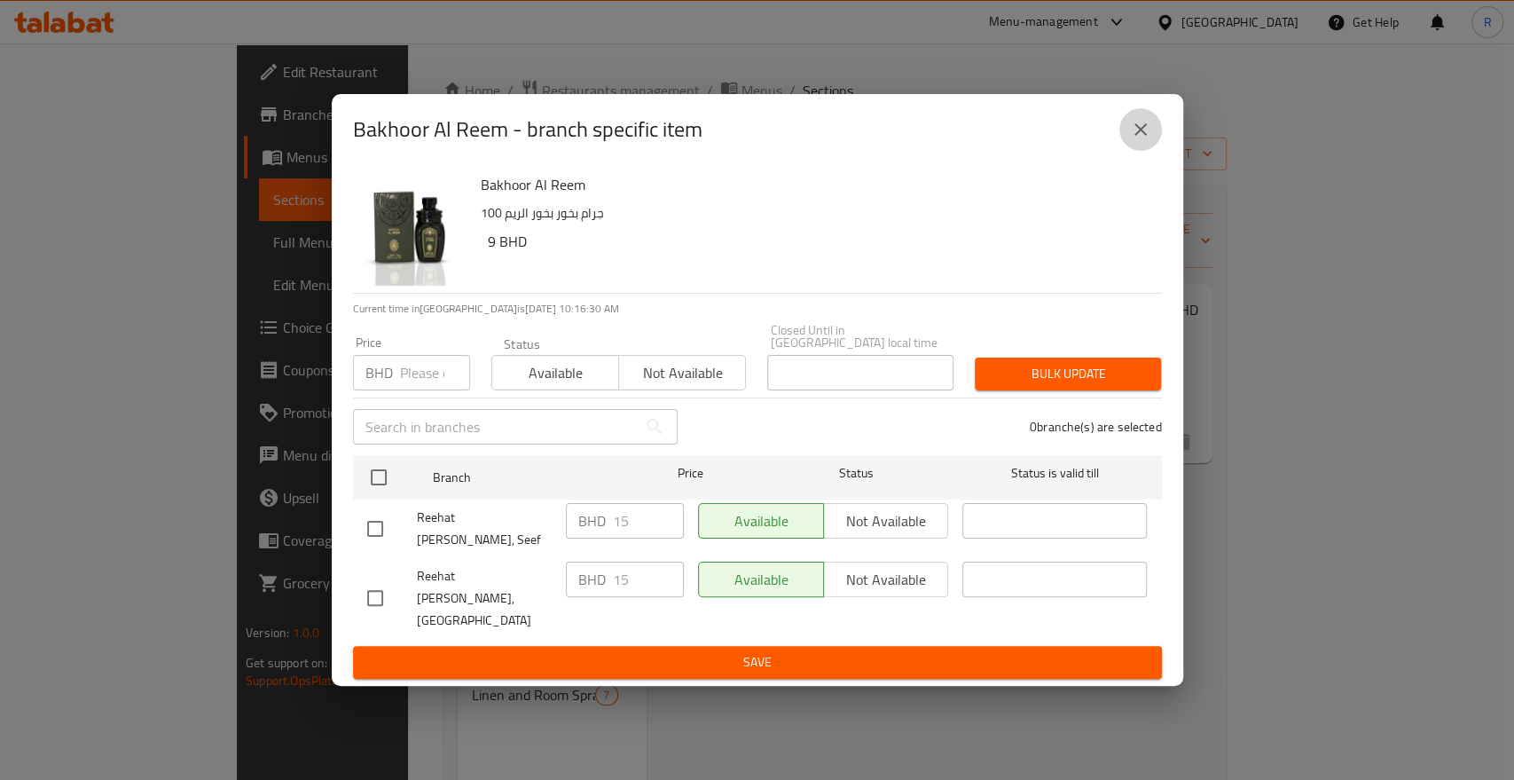
click at [1144, 140] on icon "close" at bounding box center [1140, 129] width 21 height 21
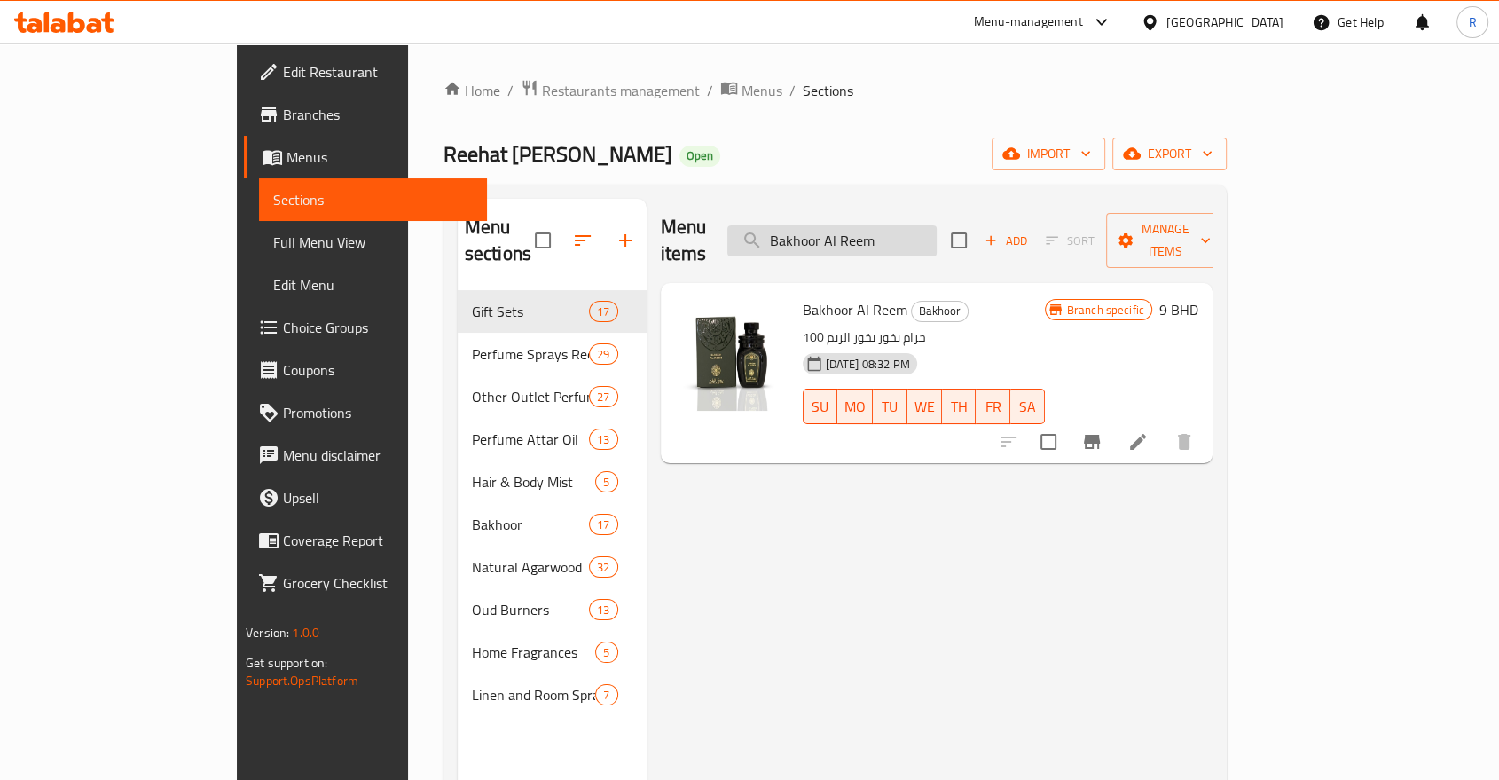
click at [937, 232] on input "Bakhoor Al Reem" at bounding box center [831, 240] width 209 height 31
paste input "Anood"
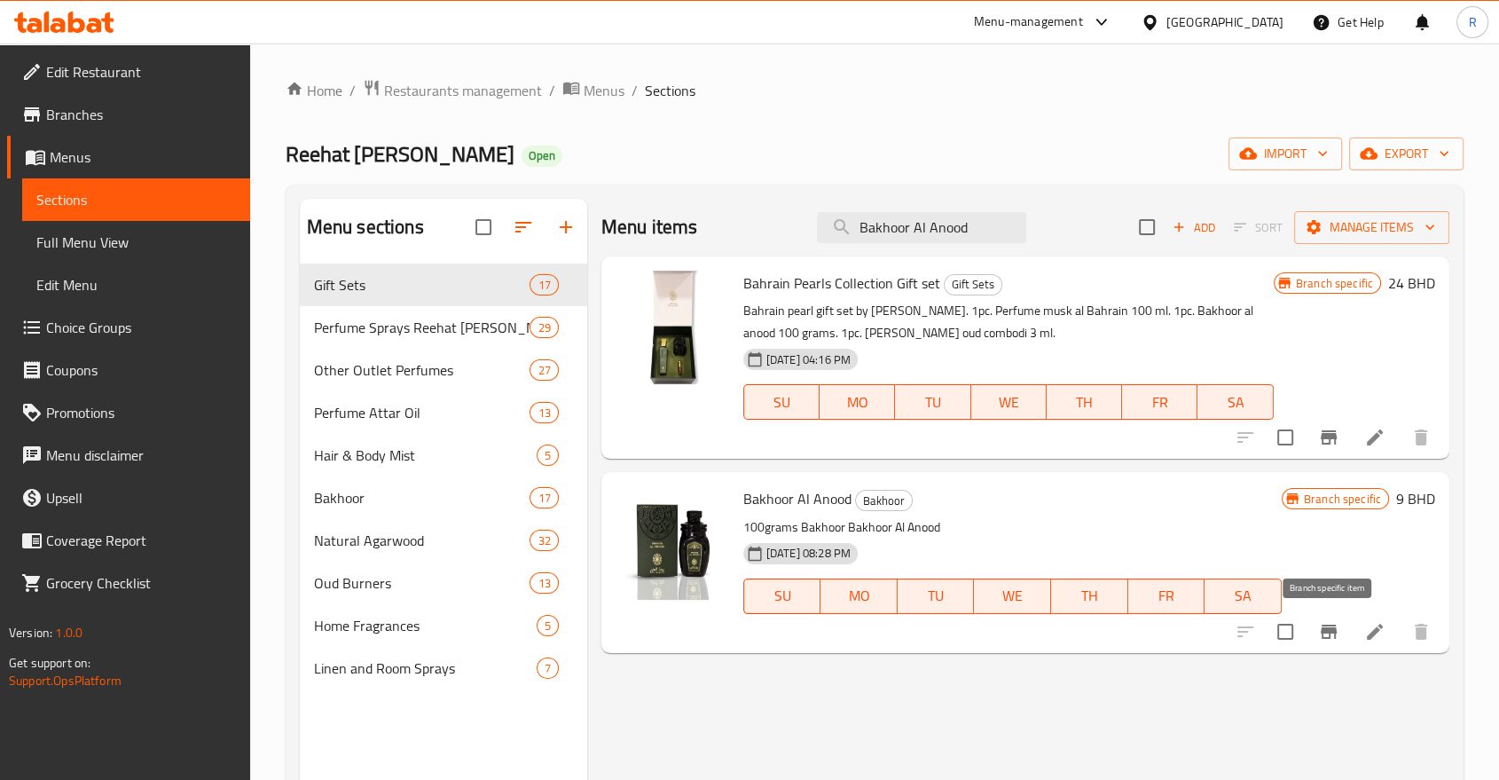
type input "Bakhoor Al Anood"
click at [1325, 626] on icon "Branch-specific-item" at bounding box center [1328, 631] width 21 height 21
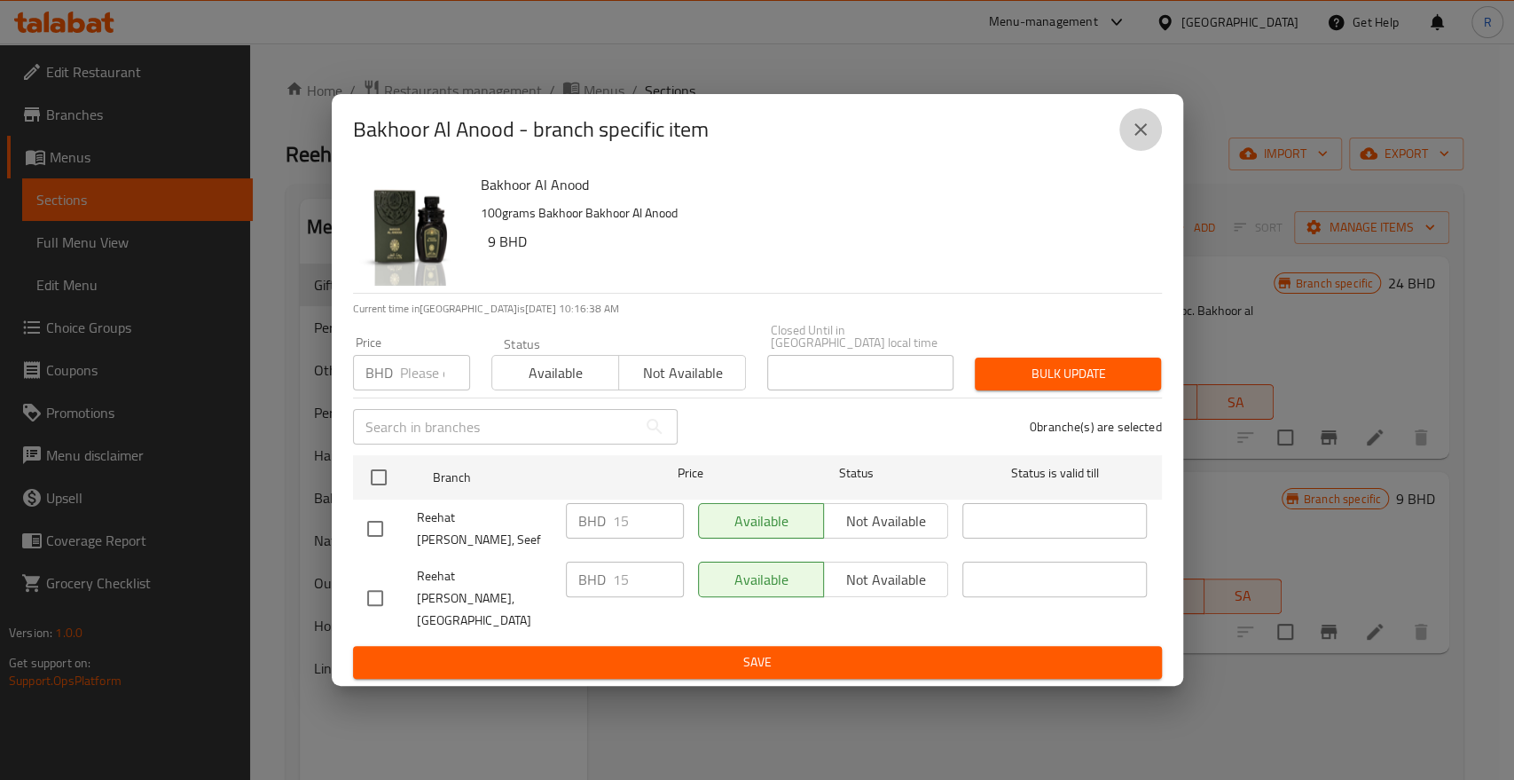
click at [1151, 151] on button "close" at bounding box center [1141, 129] width 43 height 43
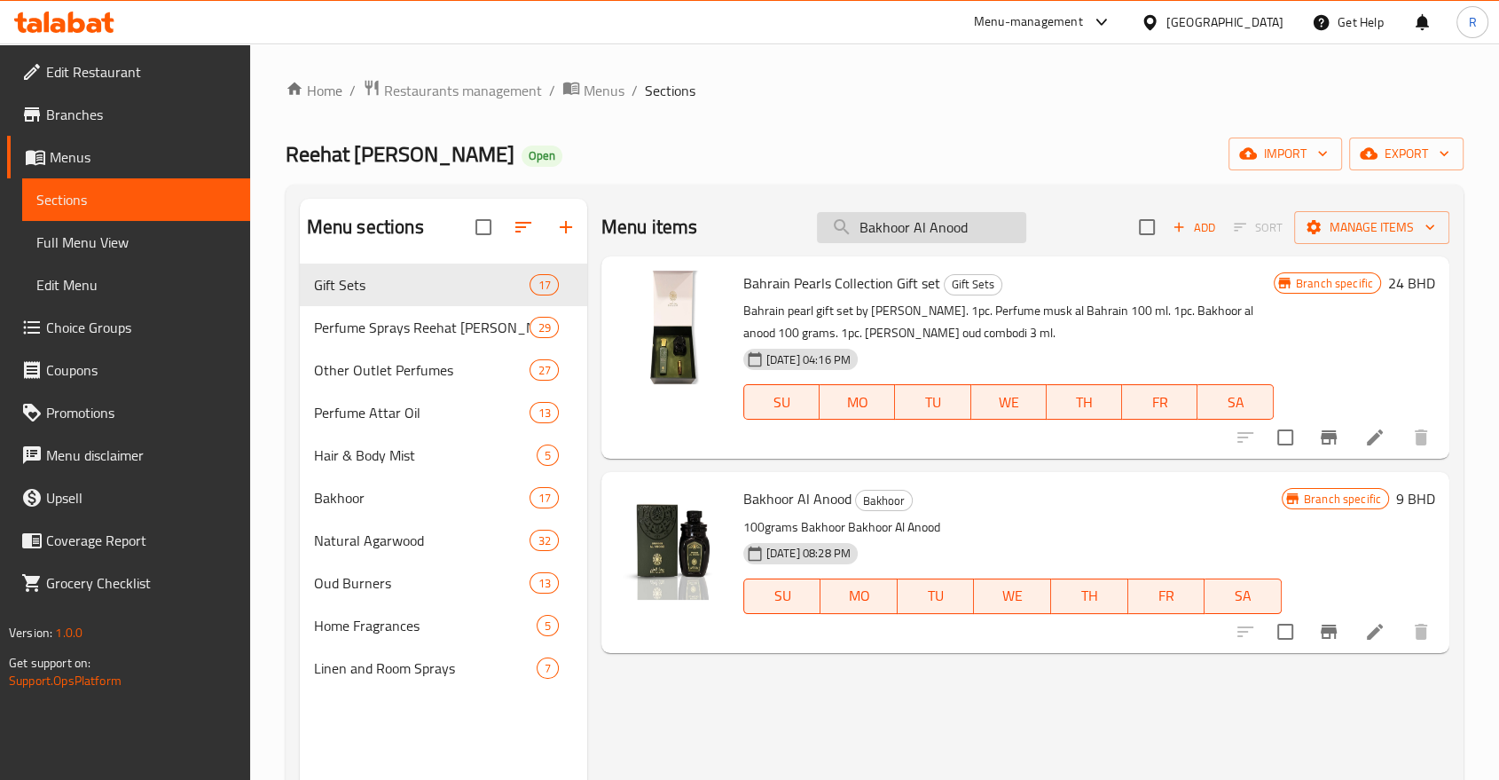
click at [983, 233] on input "Bakhoor Al Anood" at bounding box center [921, 227] width 209 height 31
paste input "hrain Pearls Collection Gift set"
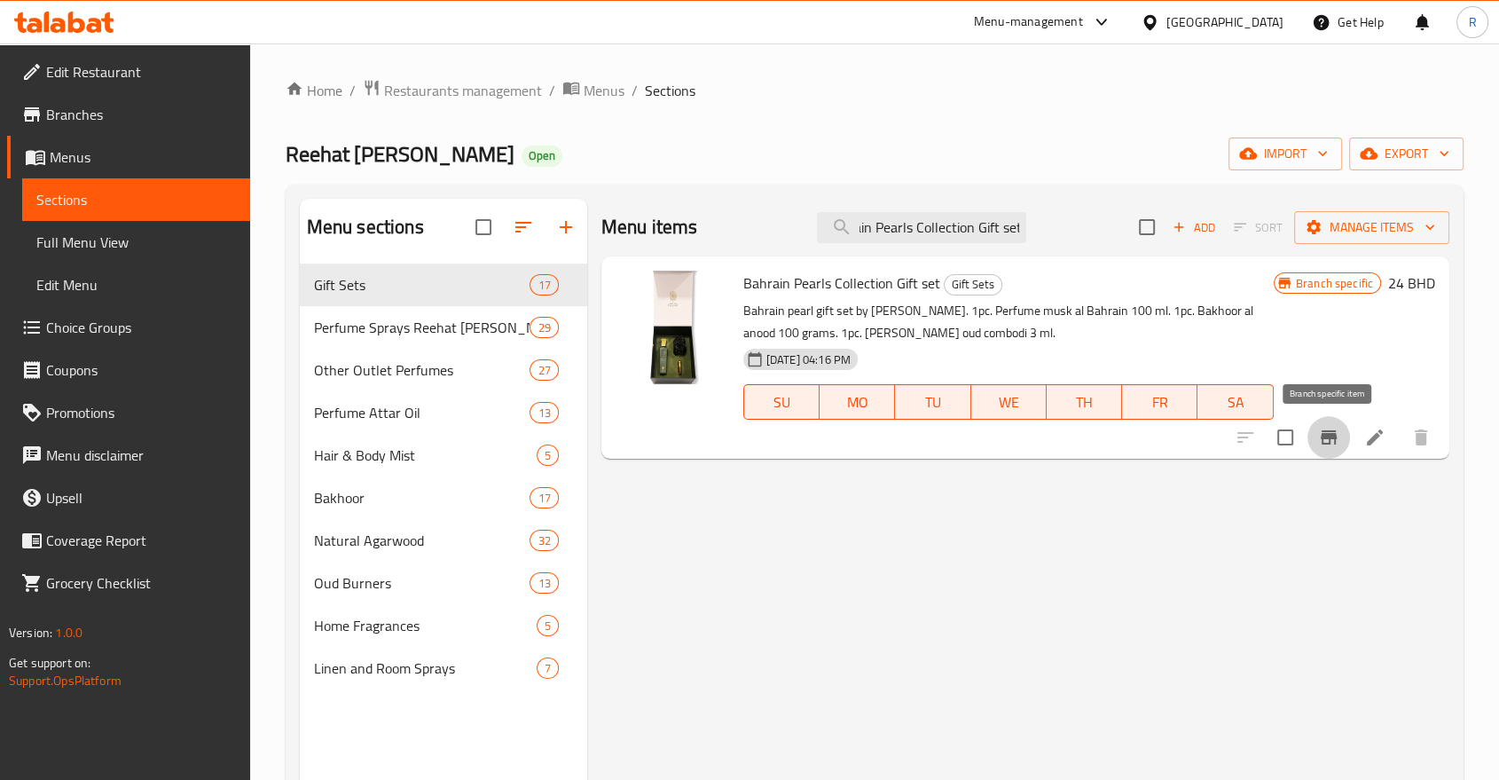
click at [1321, 440] on icon "Branch-specific-item" at bounding box center [1328, 437] width 21 height 21
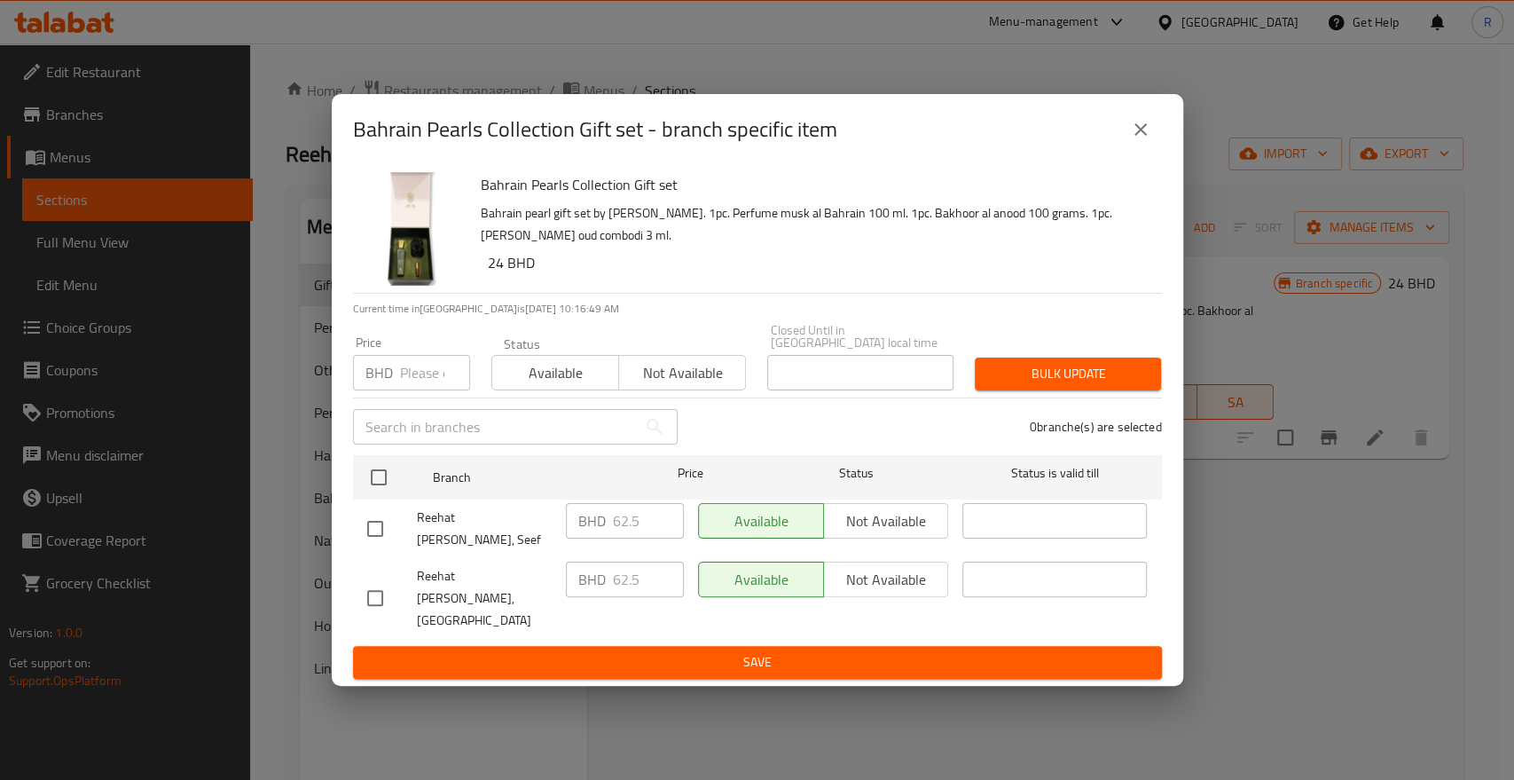
click at [1139, 136] on icon "close" at bounding box center [1141, 129] width 12 height 12
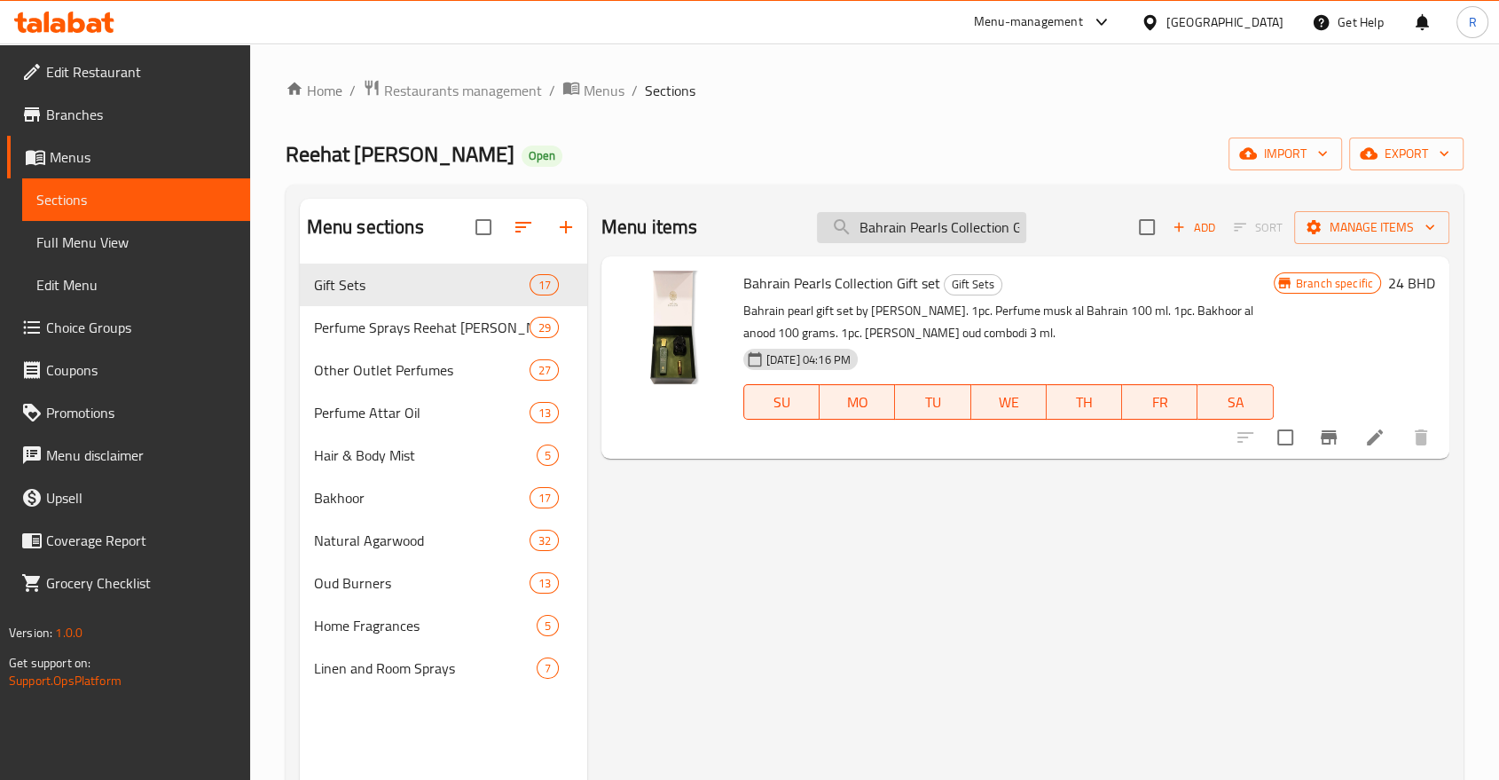
click at [1003, 235] on input "Bahrain Pearls Collection Gift set" at bounding box center [921, 227] width 209 height 31
paste input "Arab Heritage Collection Gift"
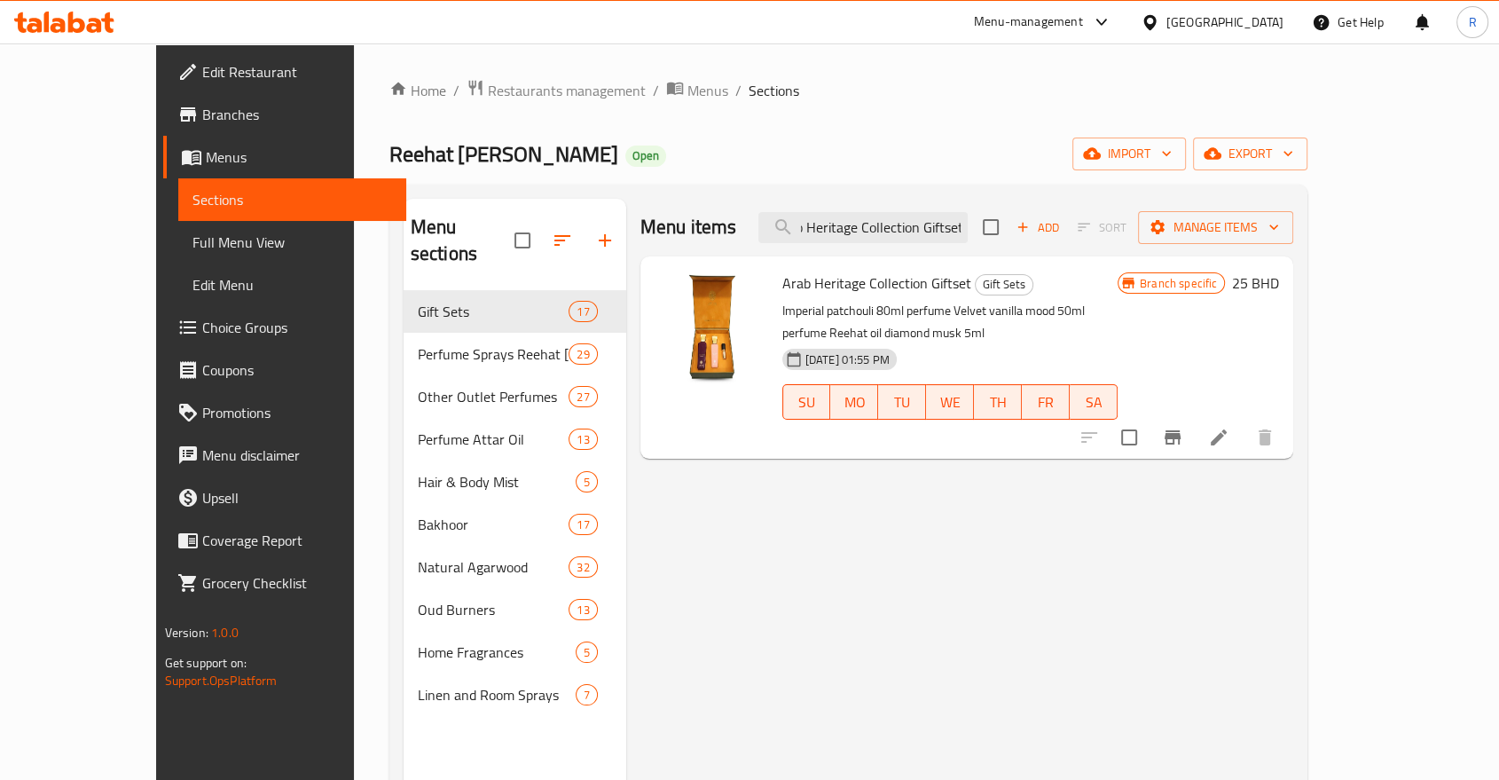
type input "Arab Heritage Collection Giftset"
click at [1181, 430] on icon "Branch-specific-item" at bounding box center [1173, 437] width 16 height 14
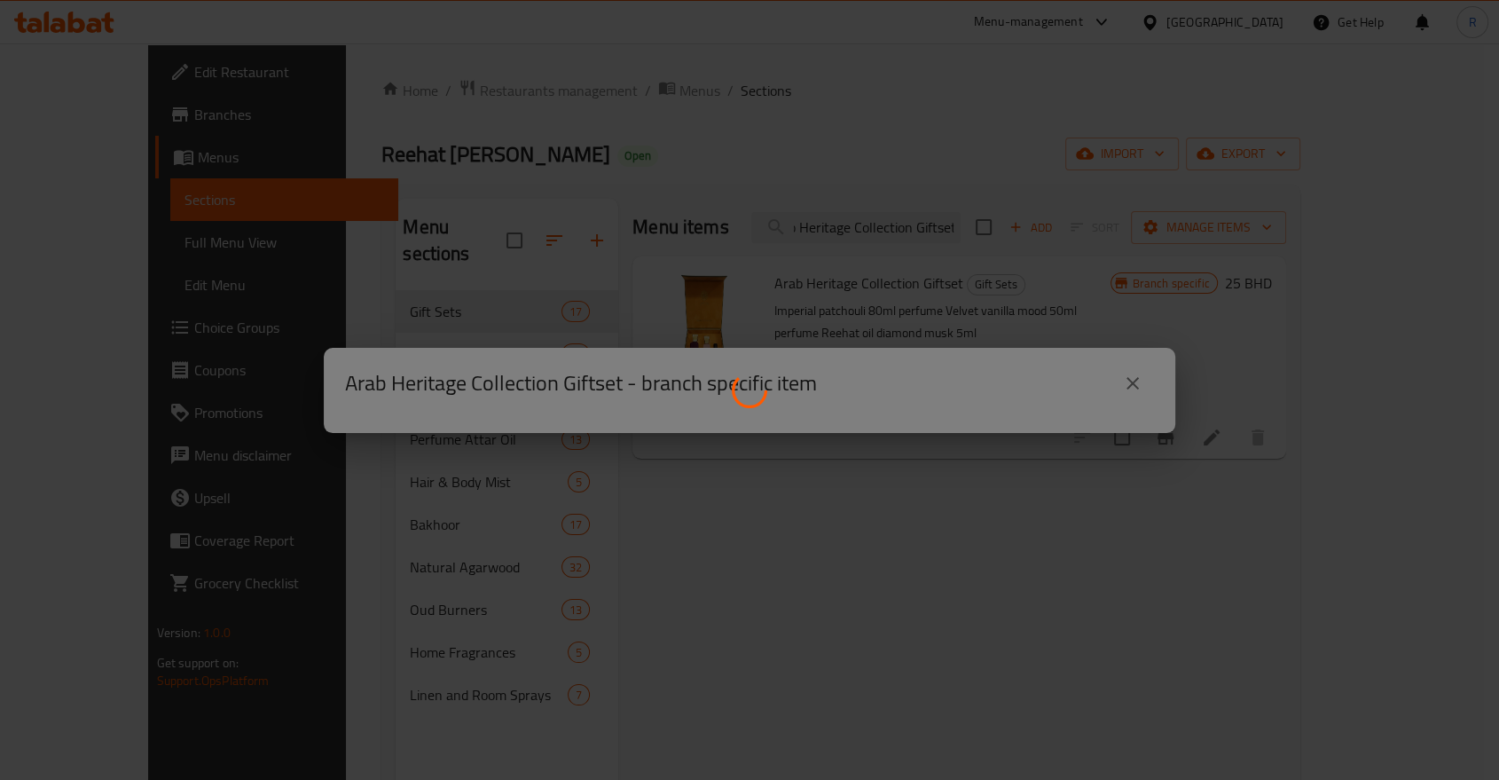
scroll to position [0, 0]
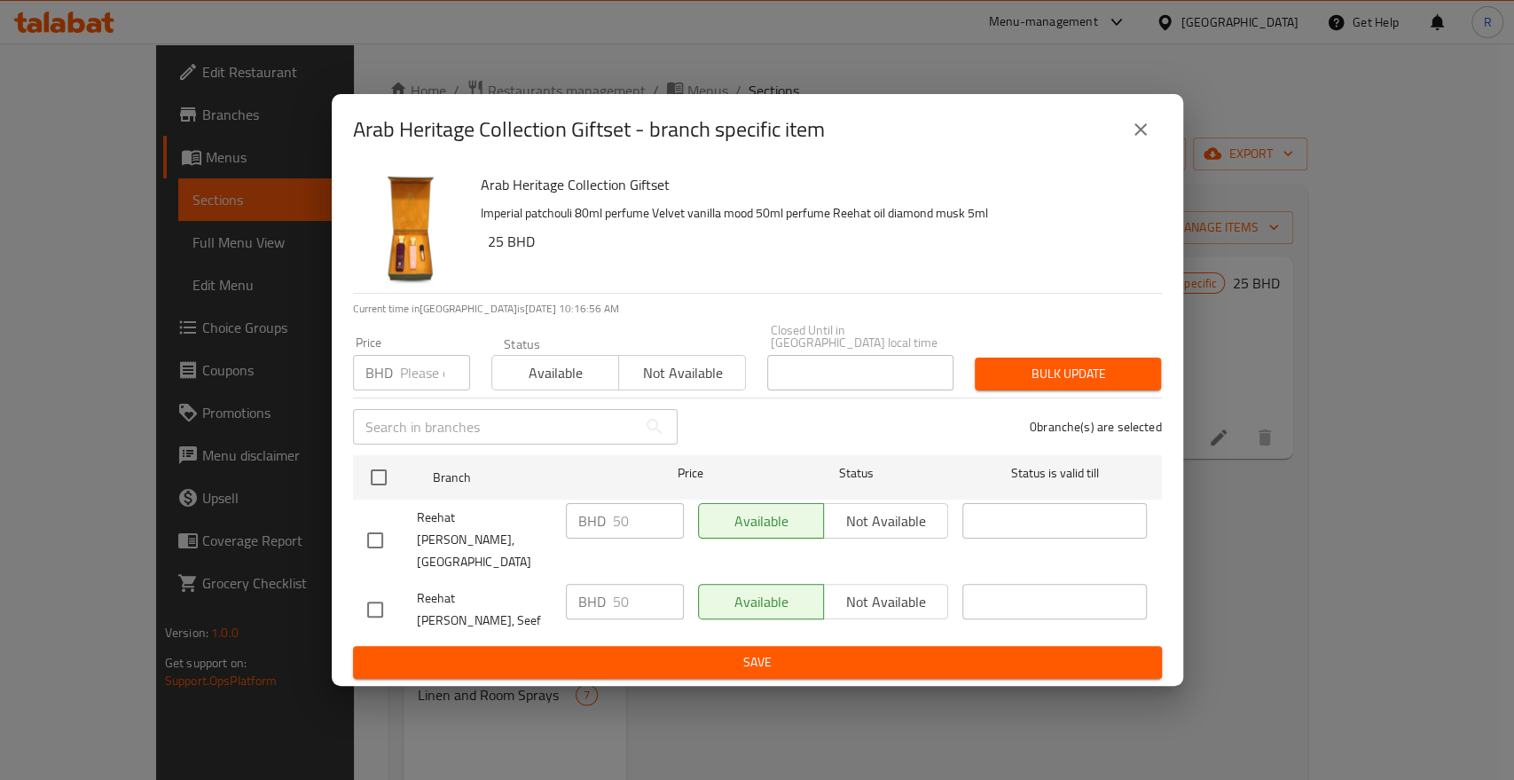
click at [1152, 151] on button "close" at bounding box center [1141, 129] width 43 height 43
